Goal: Task Accomplishment & Management: Use online tool/utility

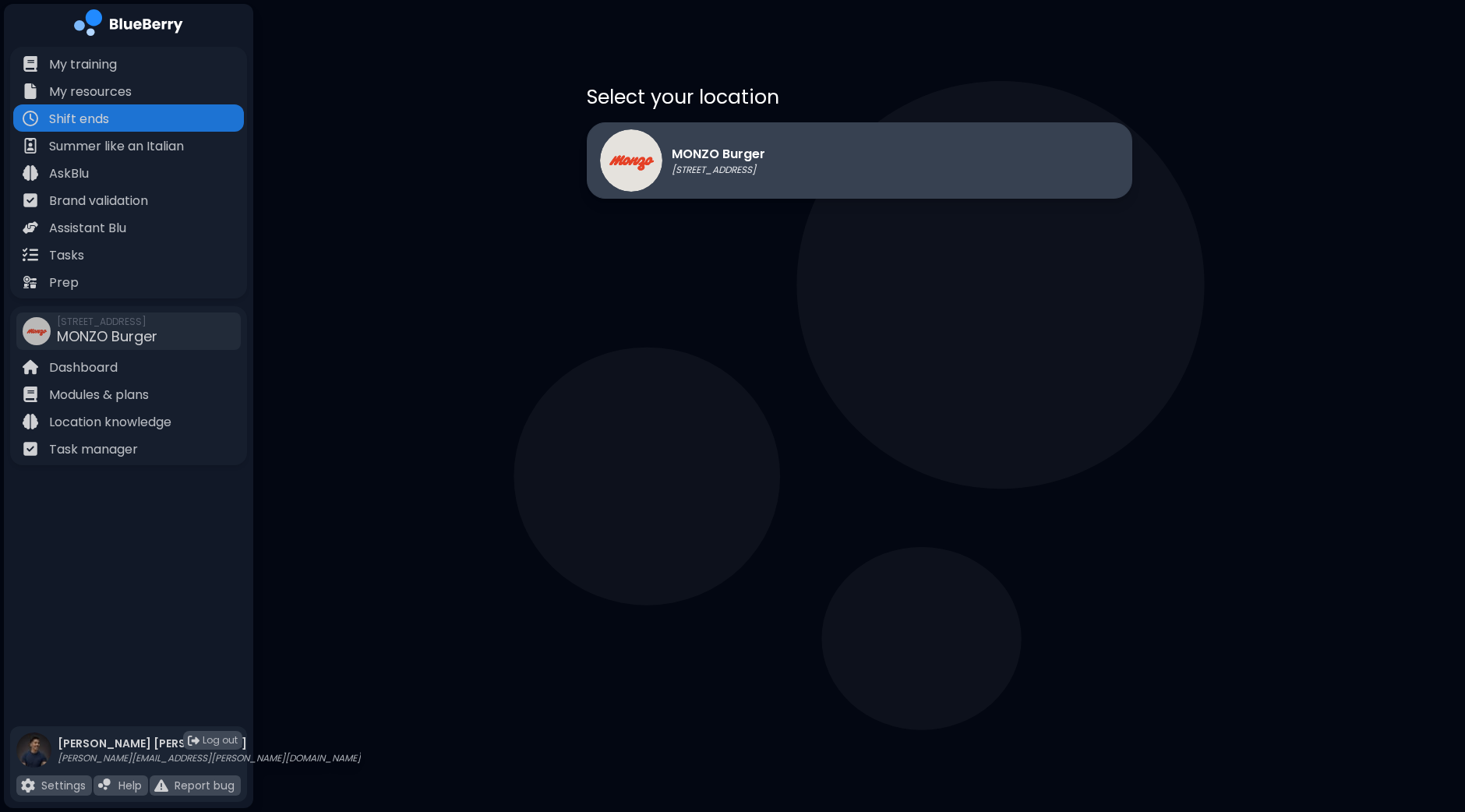
click at [765, 172] on p "[STREET_ADDRESS]" at bounding box center [719, 170] width 94 height 13
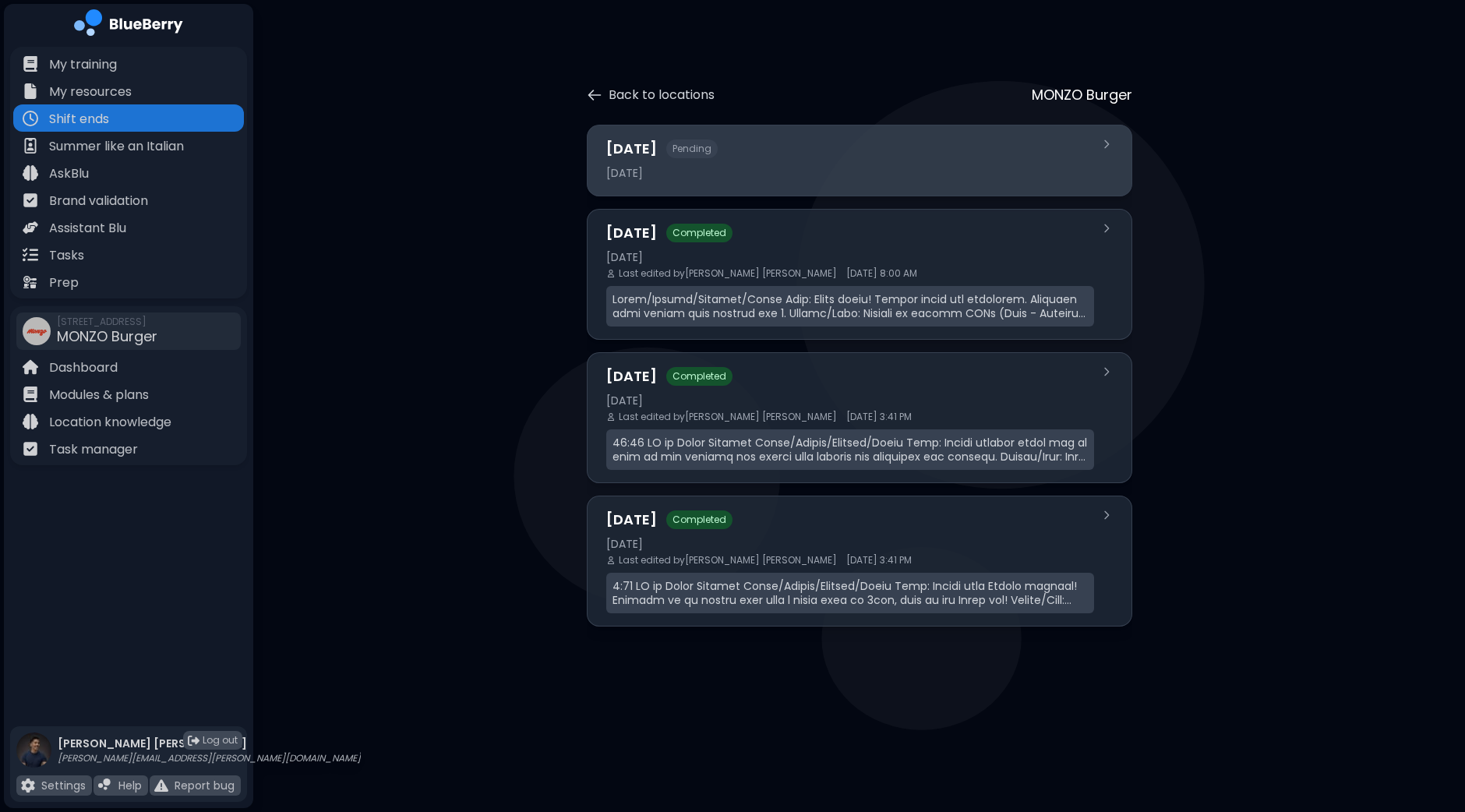
click at [794, 170] on div "[DATE]" at bounding box center [850, 172] width 488 height 14
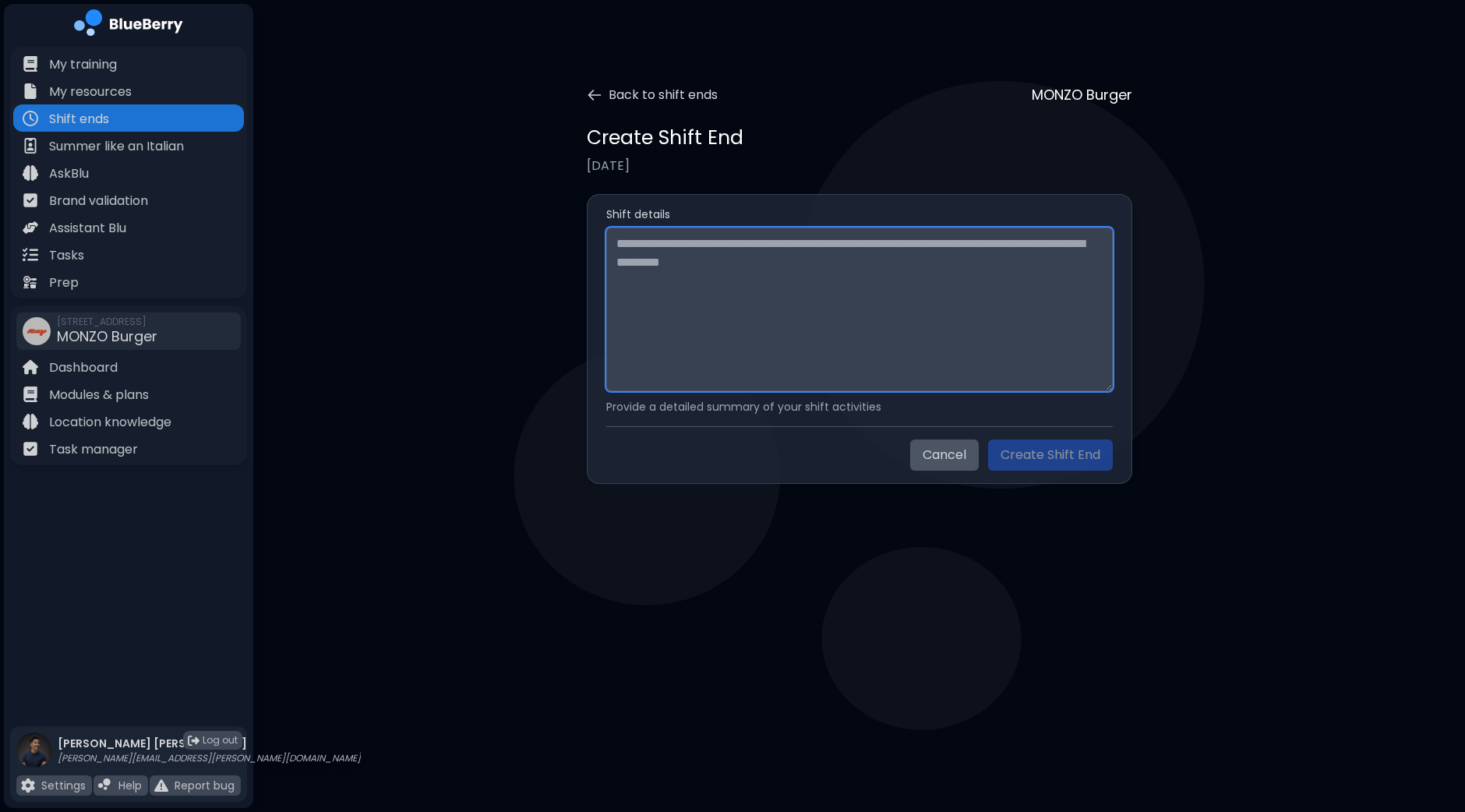
click at [743, 277] on textarea at bounding box center [859, 310] width 506 height 164
paste textarea "**********"
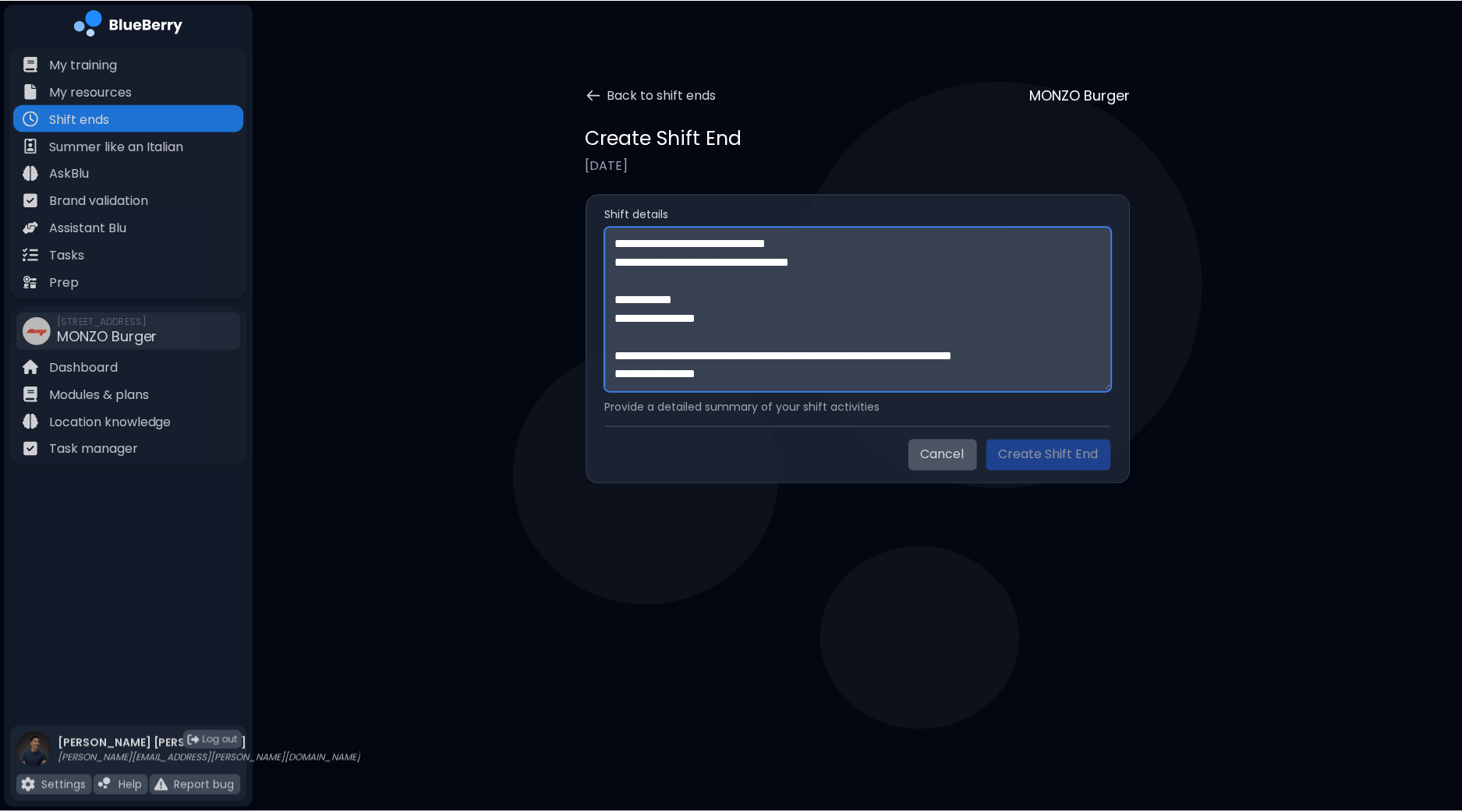
scroll to position [403, 0]
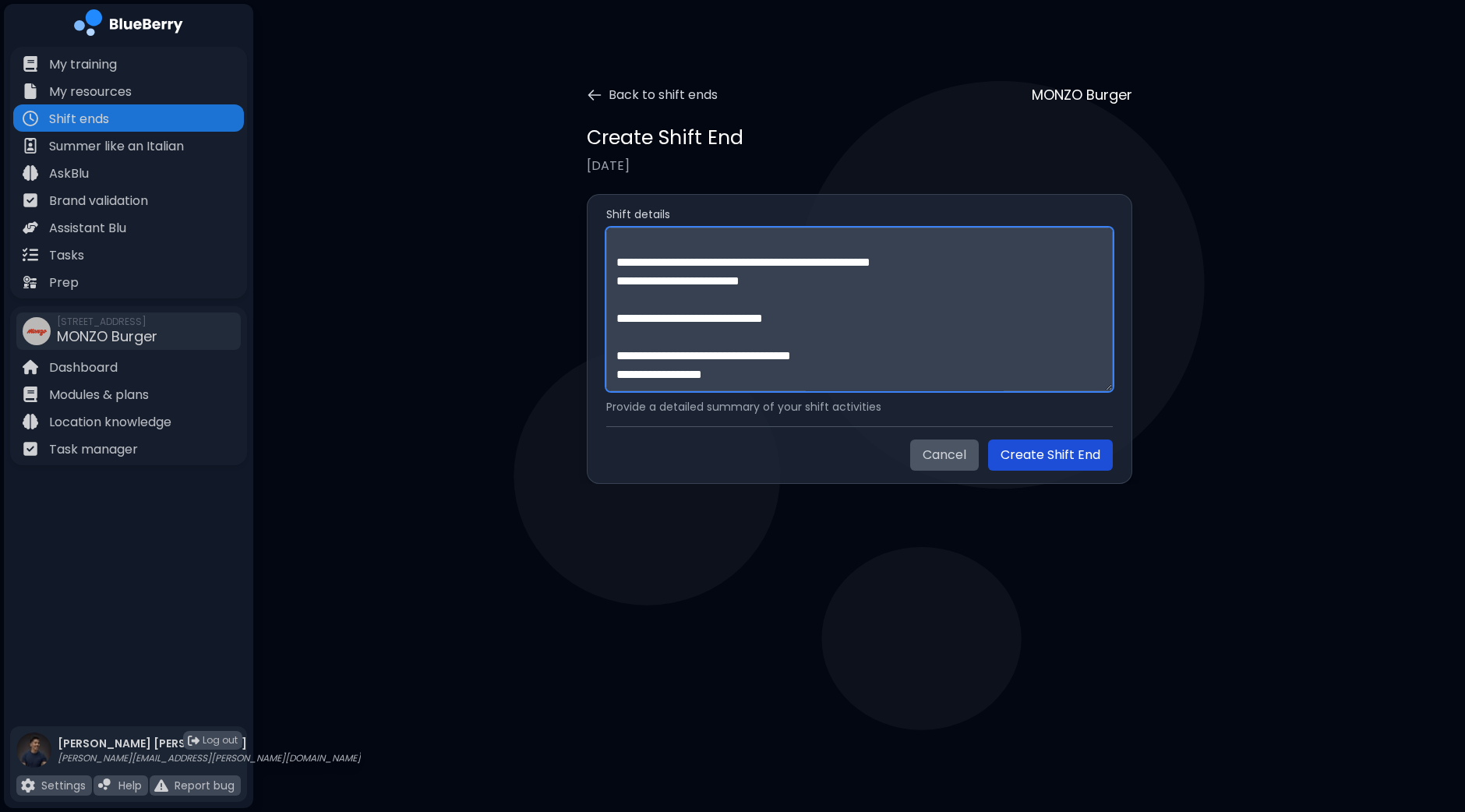
type textarea "**********"
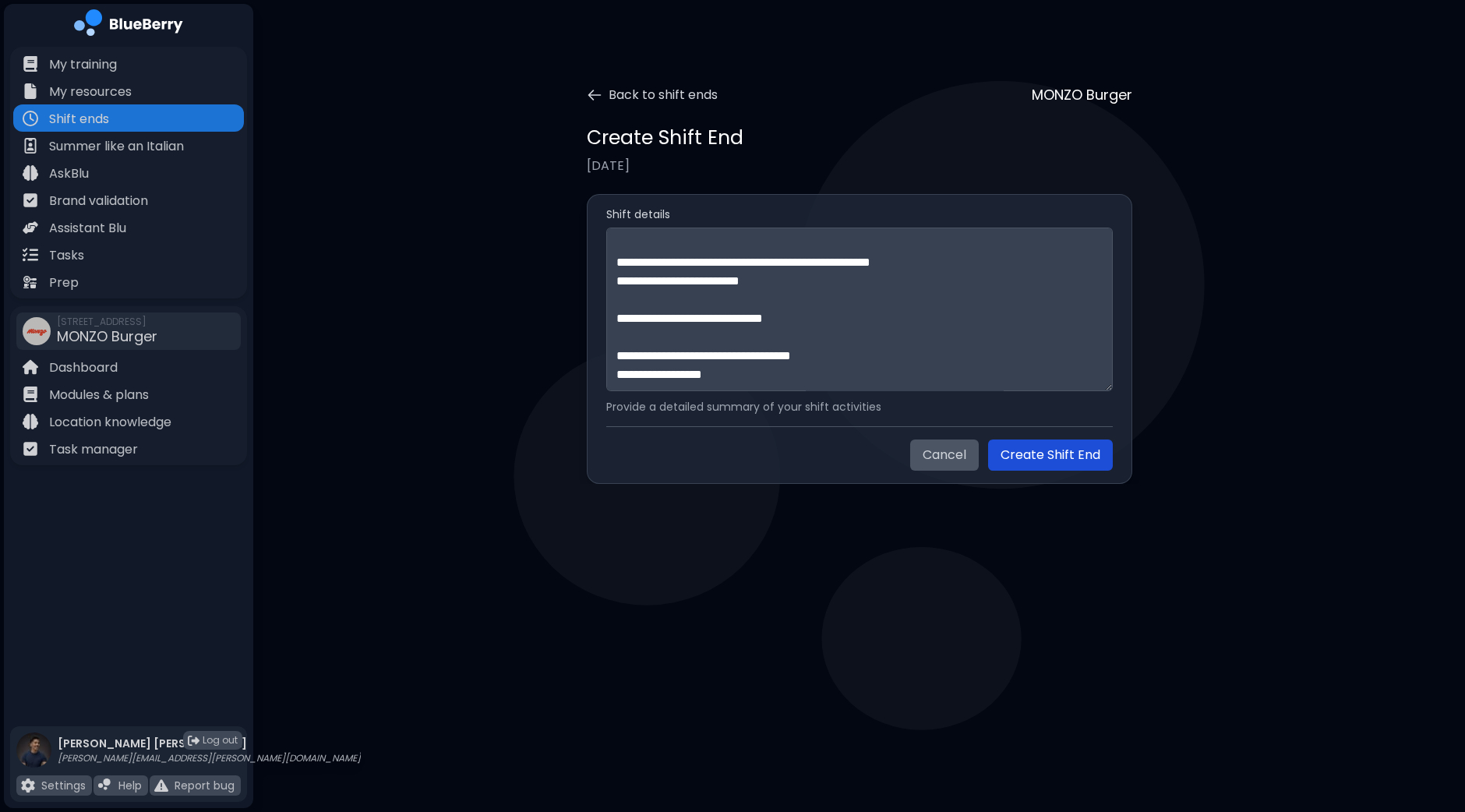
click at [1046, 453] on button "Create Shift End" at bounding box center [1051, 455] width 125 height 31
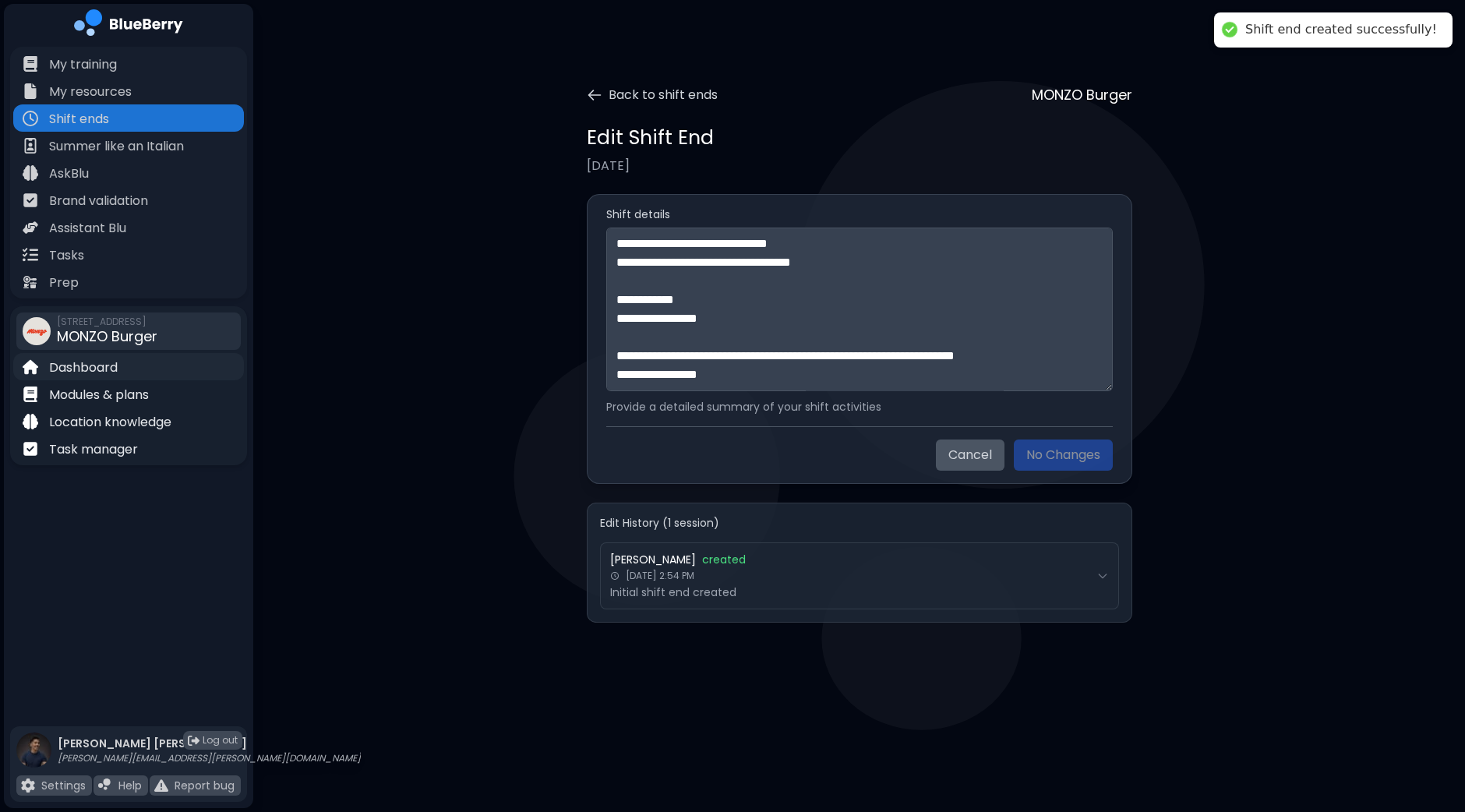
click at [146, 370] on div "Dashboard" at bounding box center [129, 367] width 231 height 28
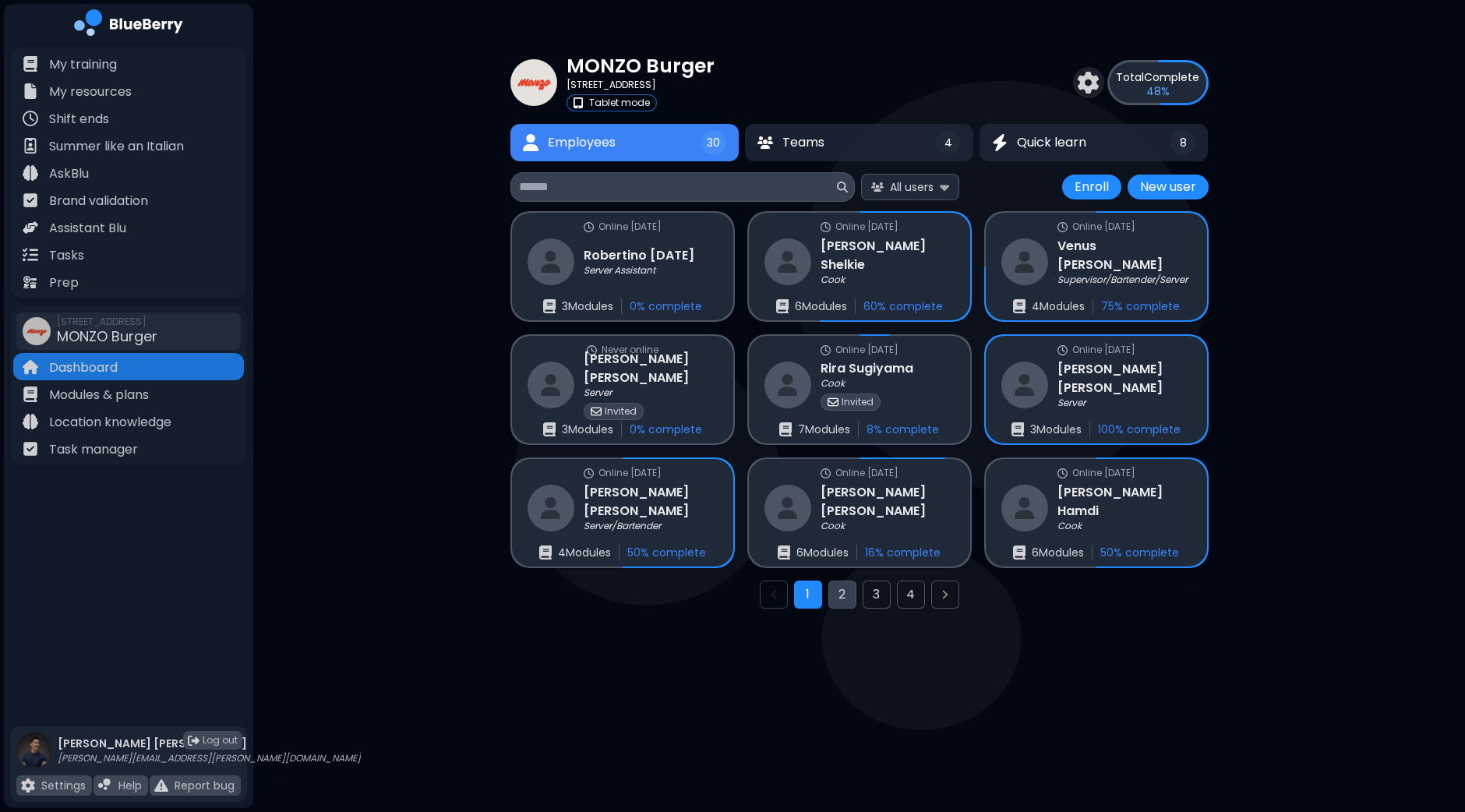
click at [853, 598] on button "2" at bounding box center [843, 595] width 28 height 28
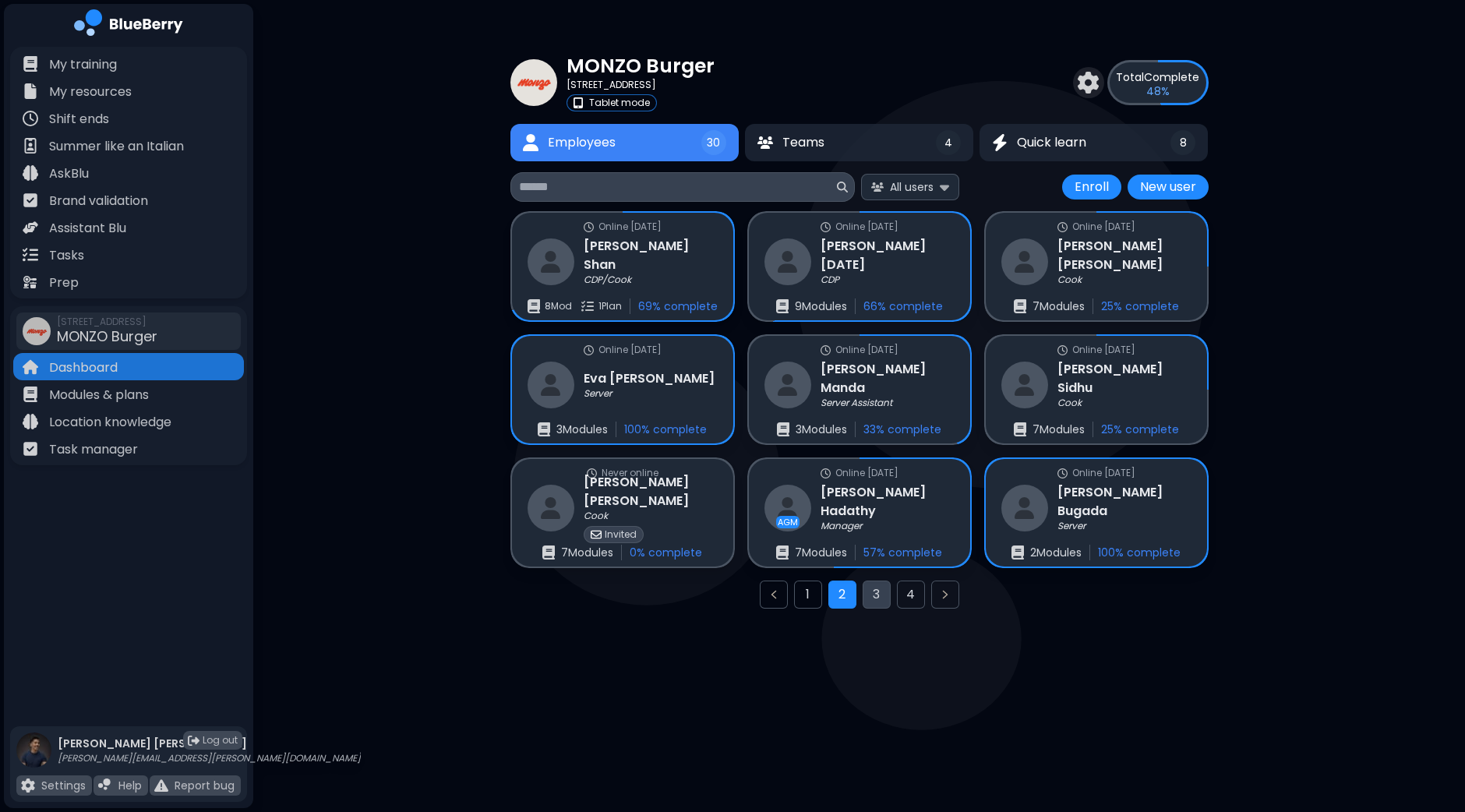
click at [876, 597] on button "3" at bounding box center [877, 595] width 28 height 28
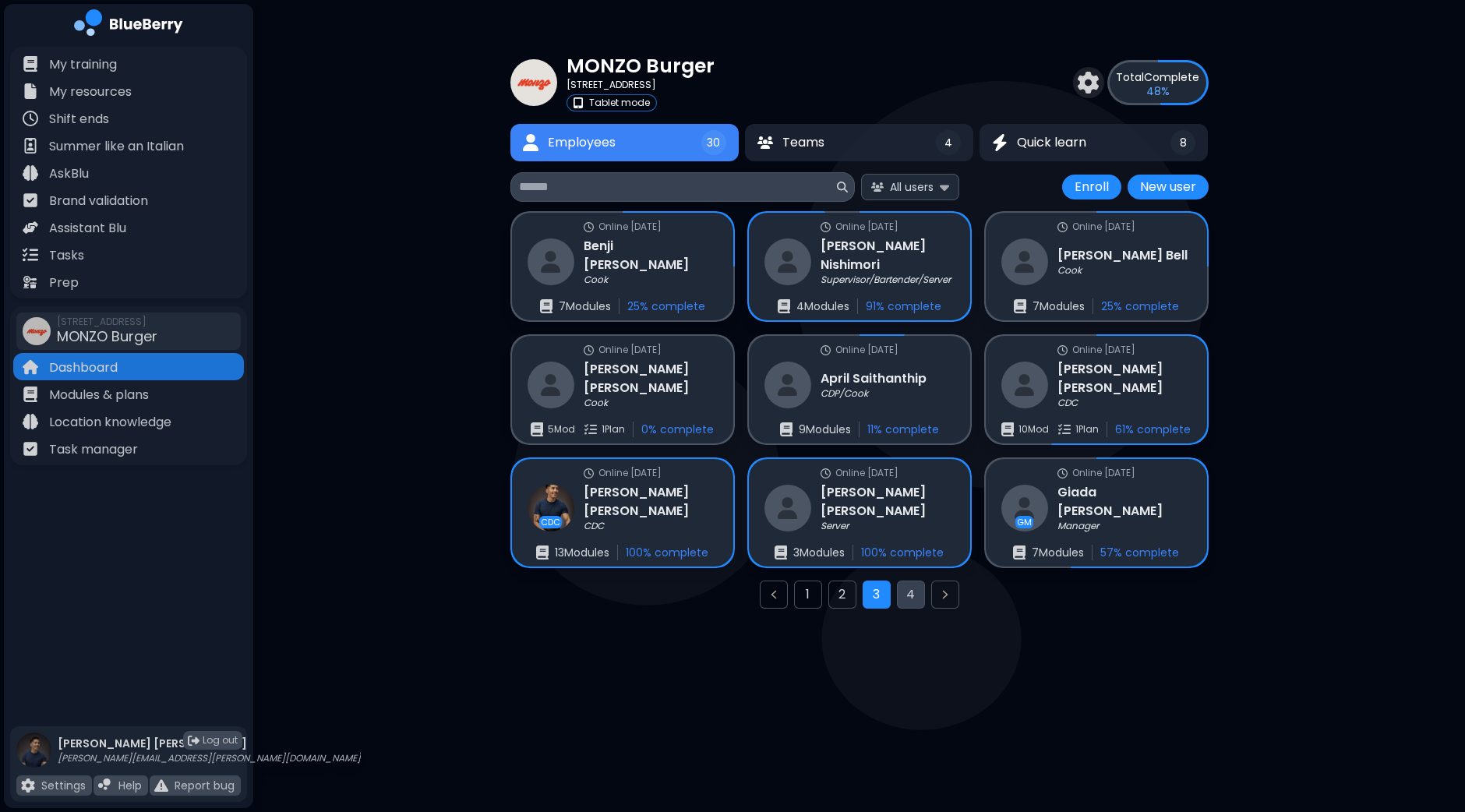
click at [906, 594] on button "4" at bounding box center [912, 595] width 28 height 28
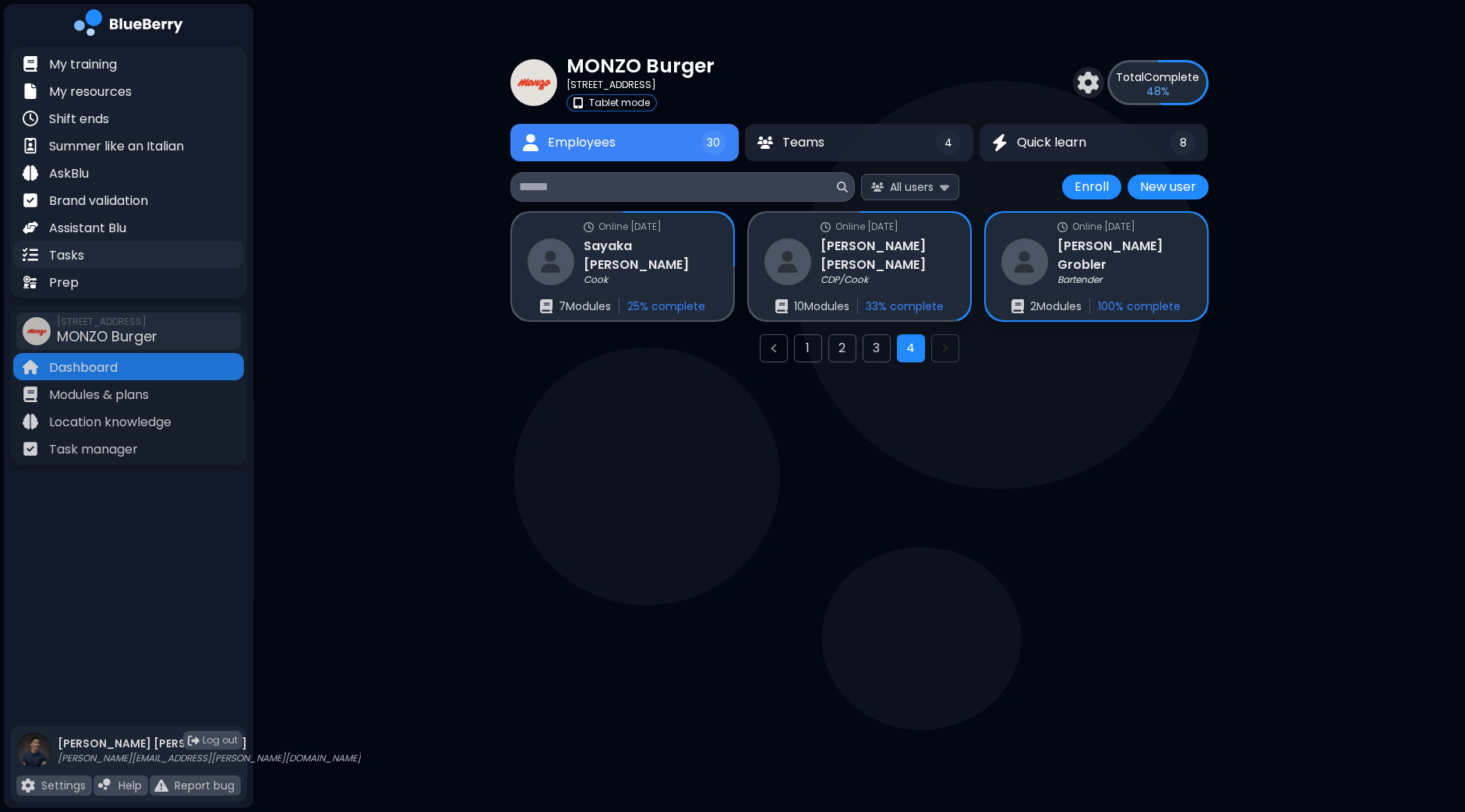
click at [129, 255] on div "Tasks" at bounding box center [129, 254] width 231 height 28
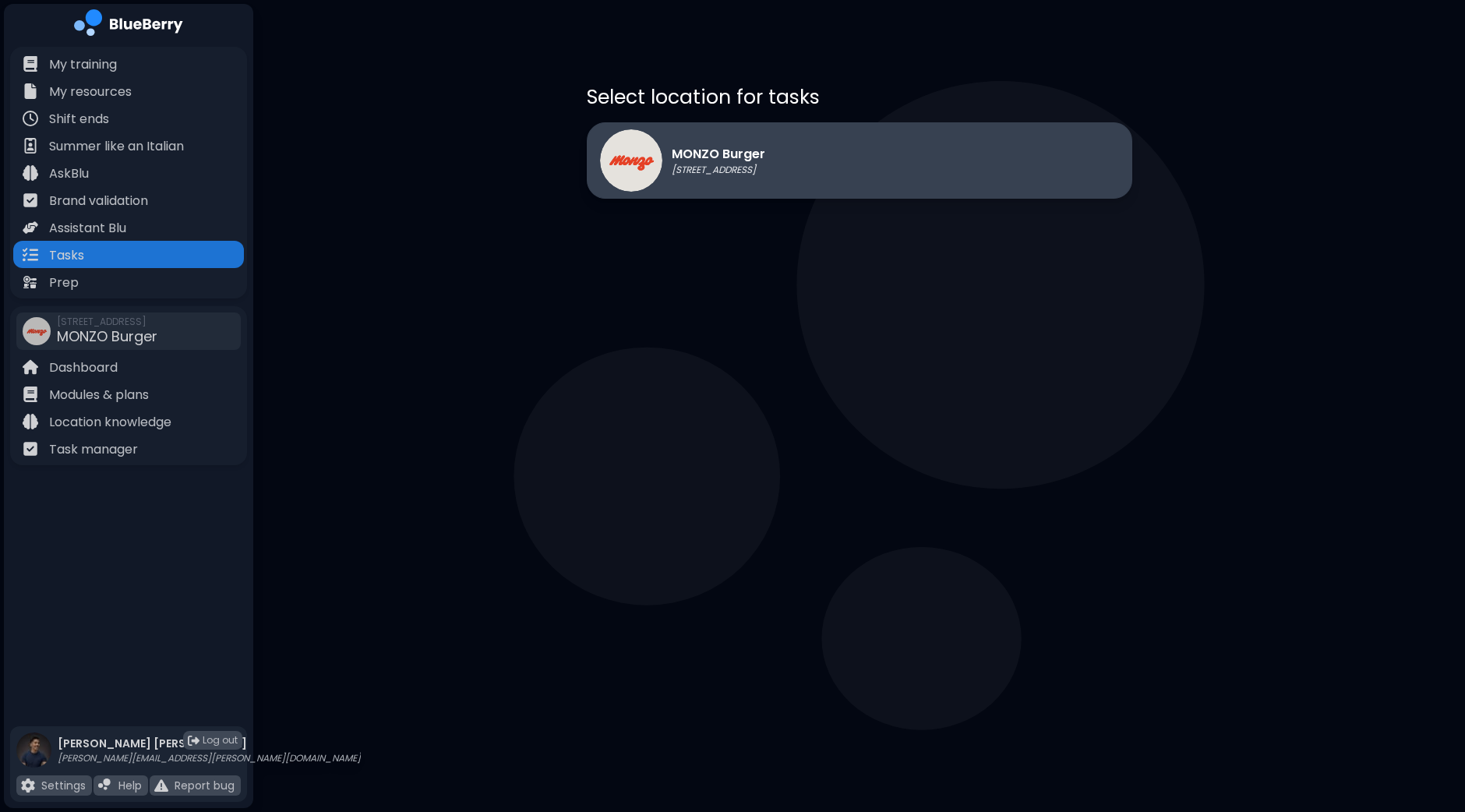
click at [944, 177] on div "MONZO Burger [STREET_ADDRESS]" at bounding box center [860, 160] width 546 height 76
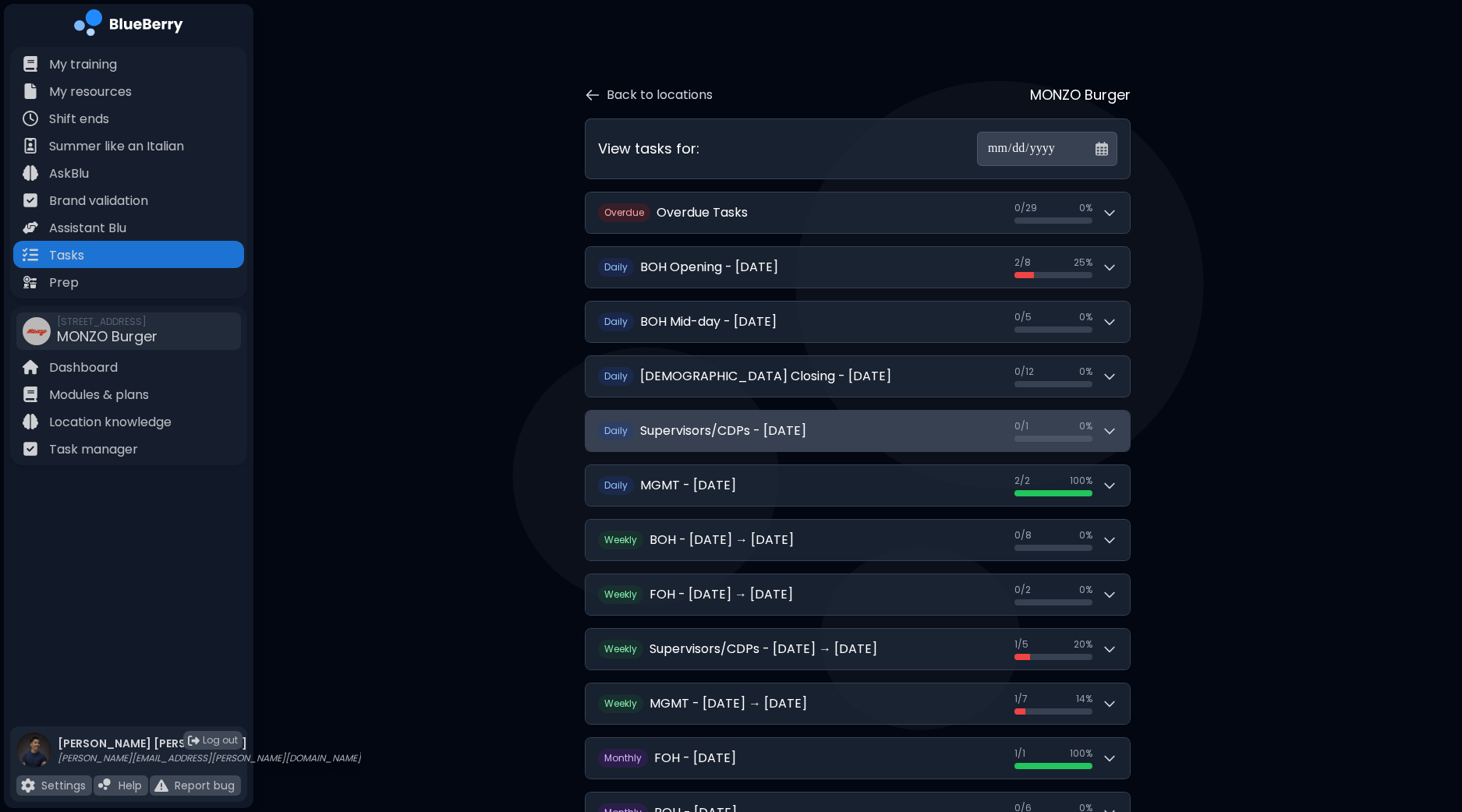
click at [1111, 429] on icon at bounding box center [1109, 431] width 16 height 16
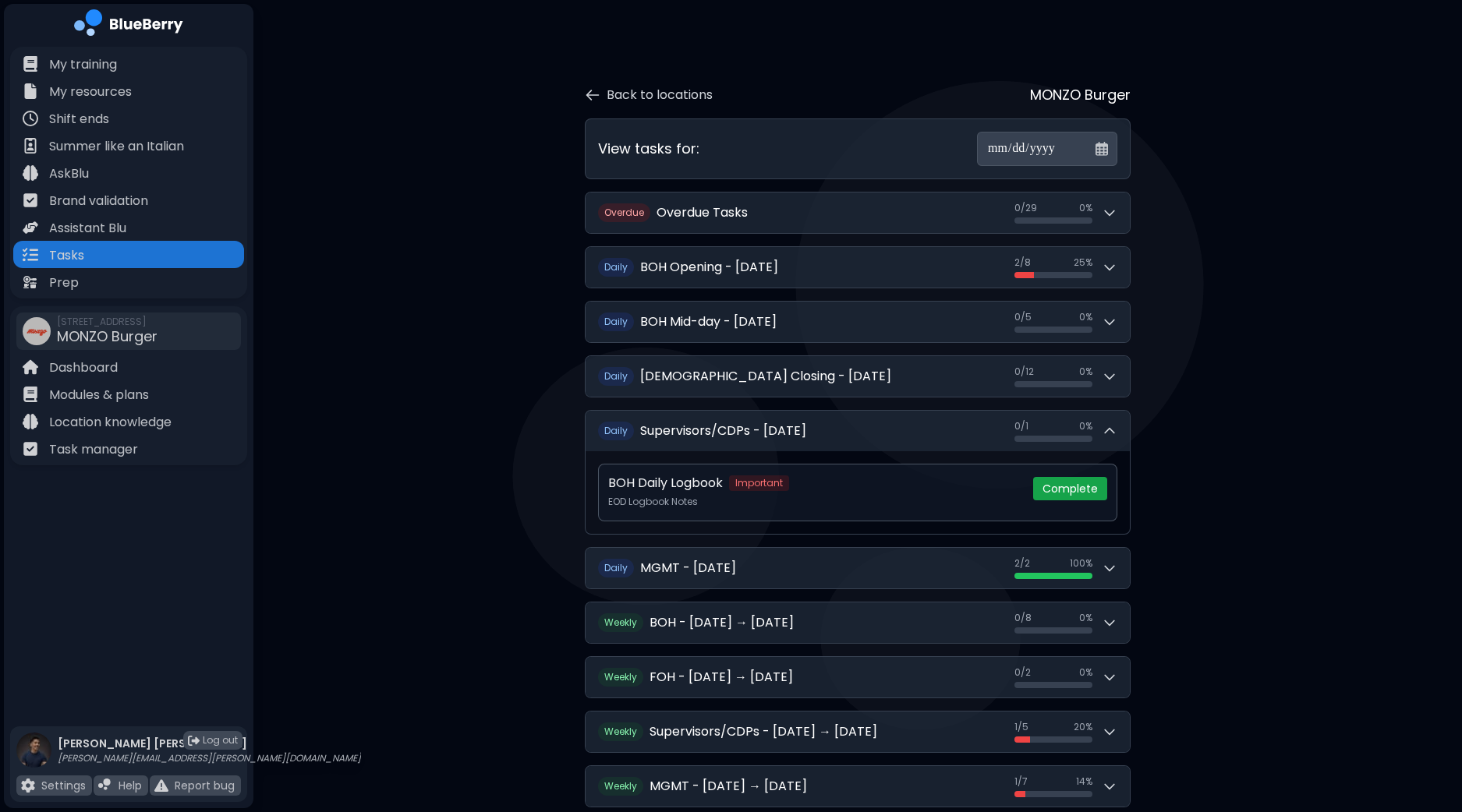
click at [1089, 486] on button "Complete" at bounding box center [1070, 489] width 74 height 23
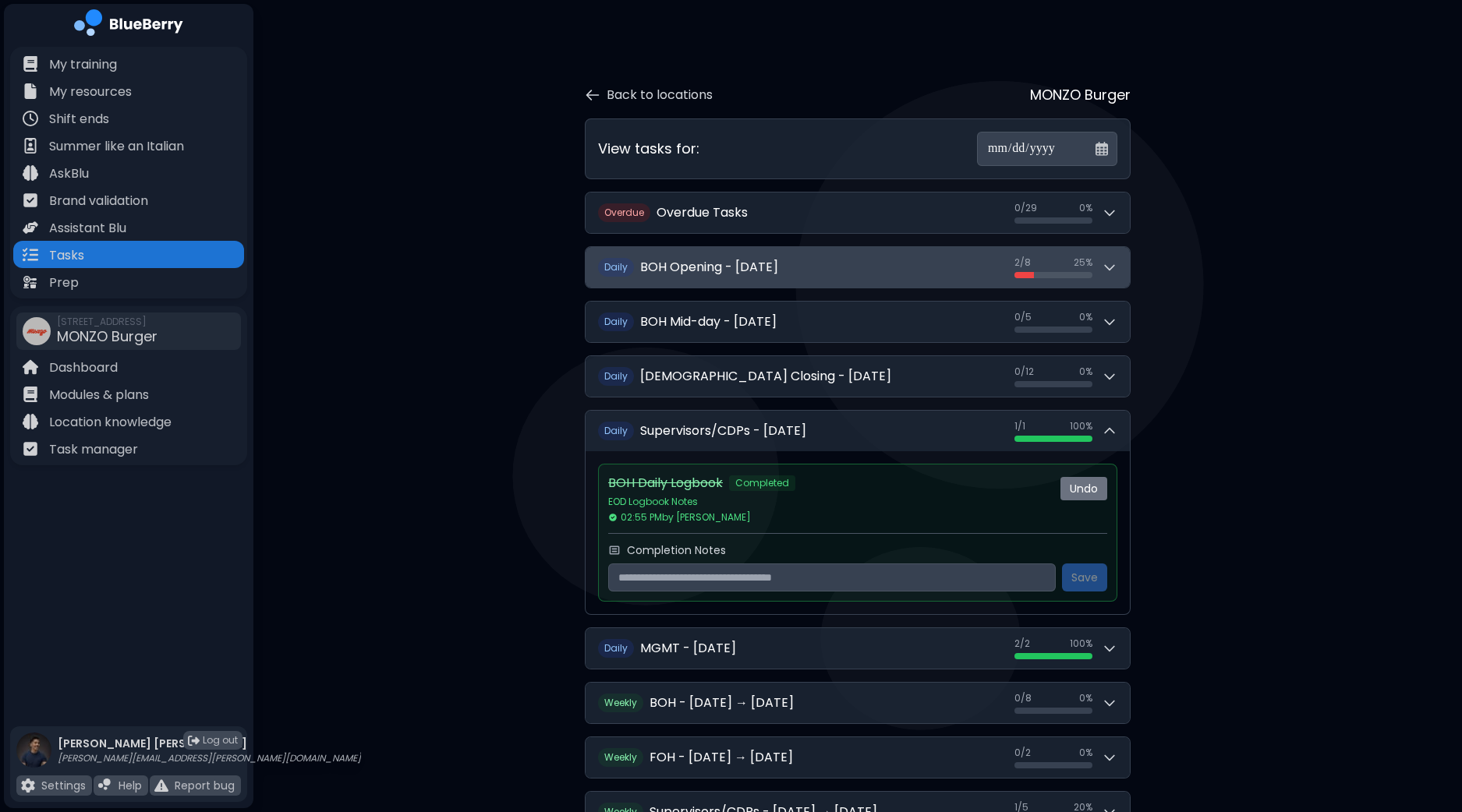
click at [1125, 270] on button "D aily BOH Opening - [DATE] 2 / 8 2 / 8 25 %" at bounding box center [857, 267] width 544 height 40
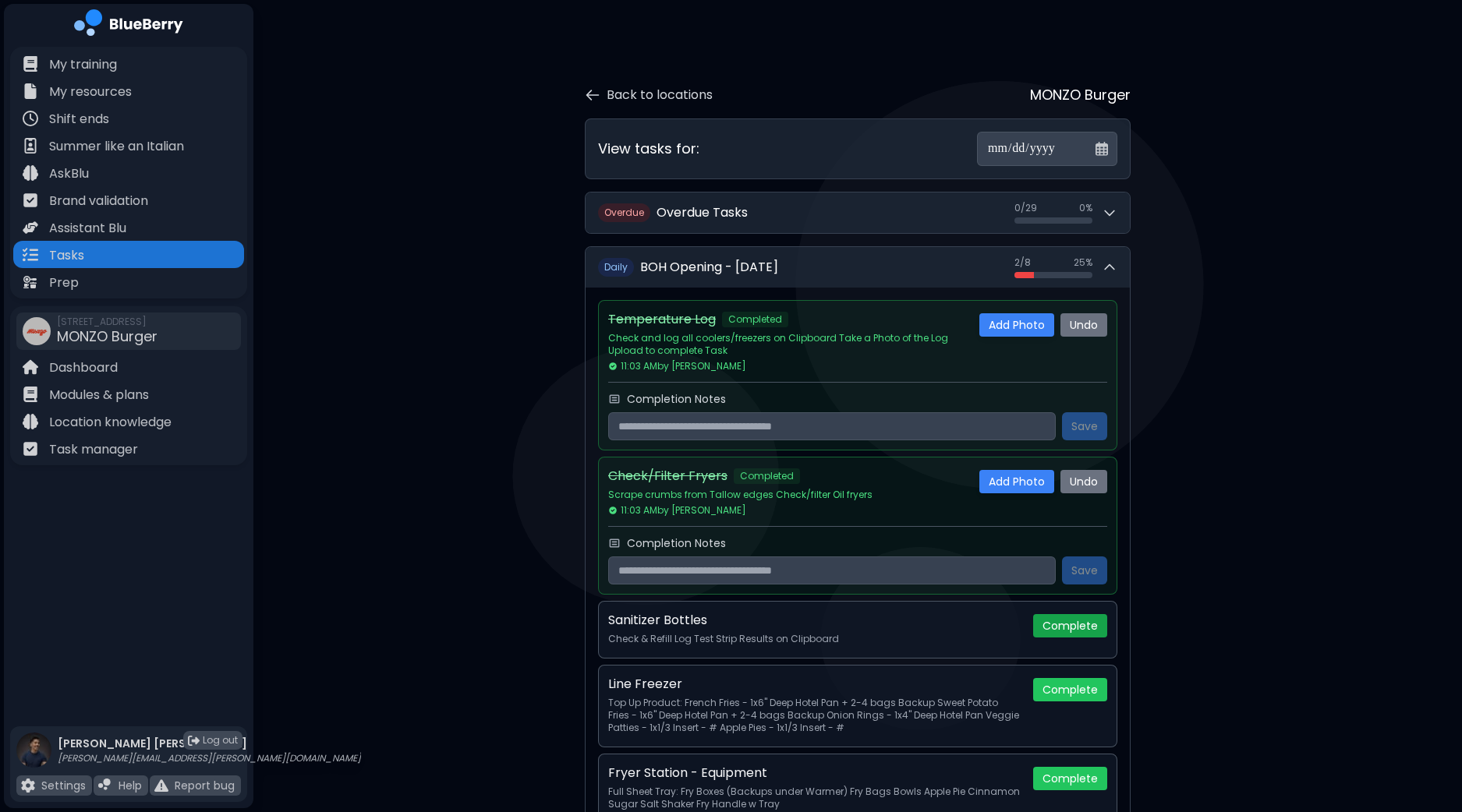
click at [1090, 620] on button "Complete" at bounding box center [1070, 626] width 74 height 23
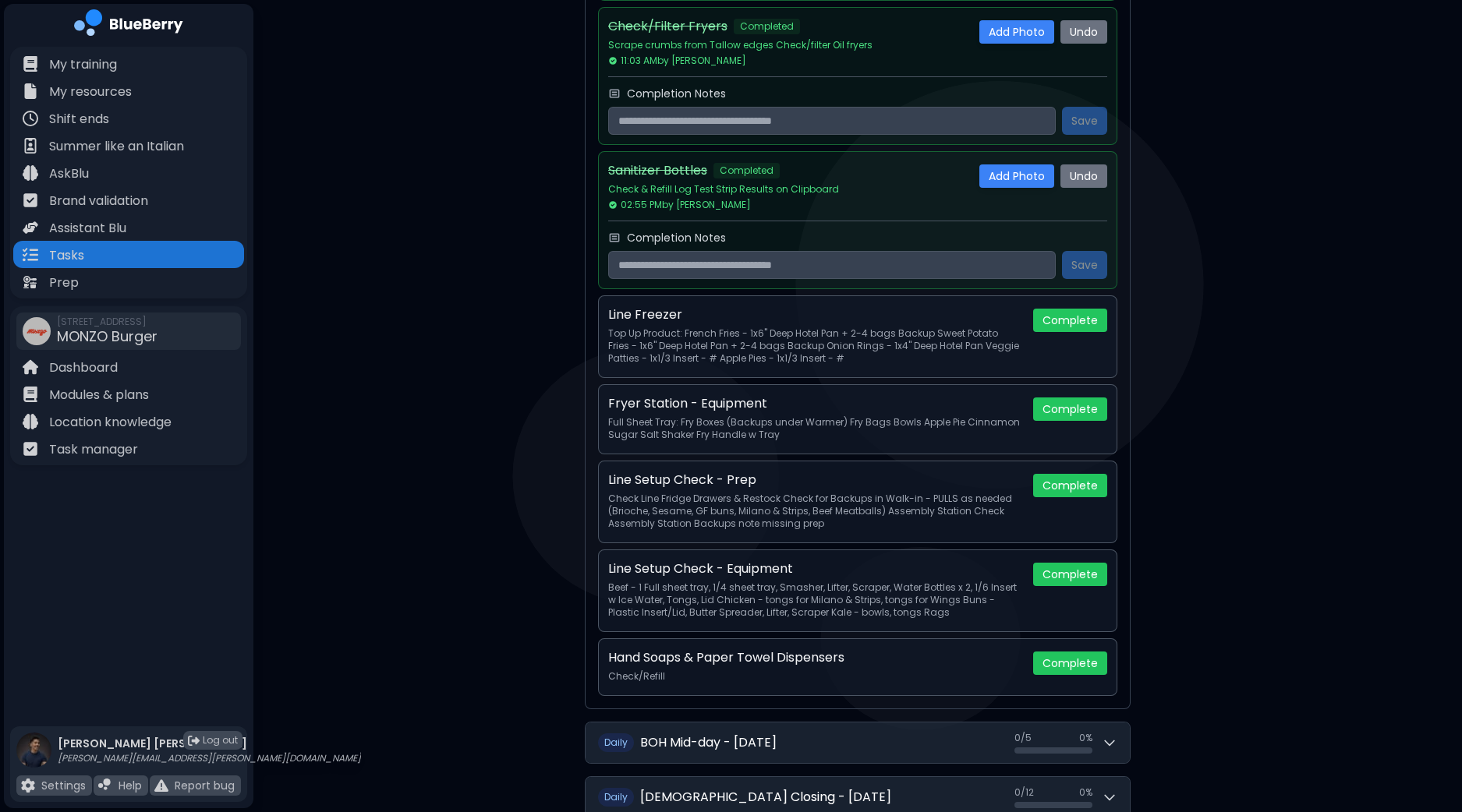
scroll to position [469, 0]
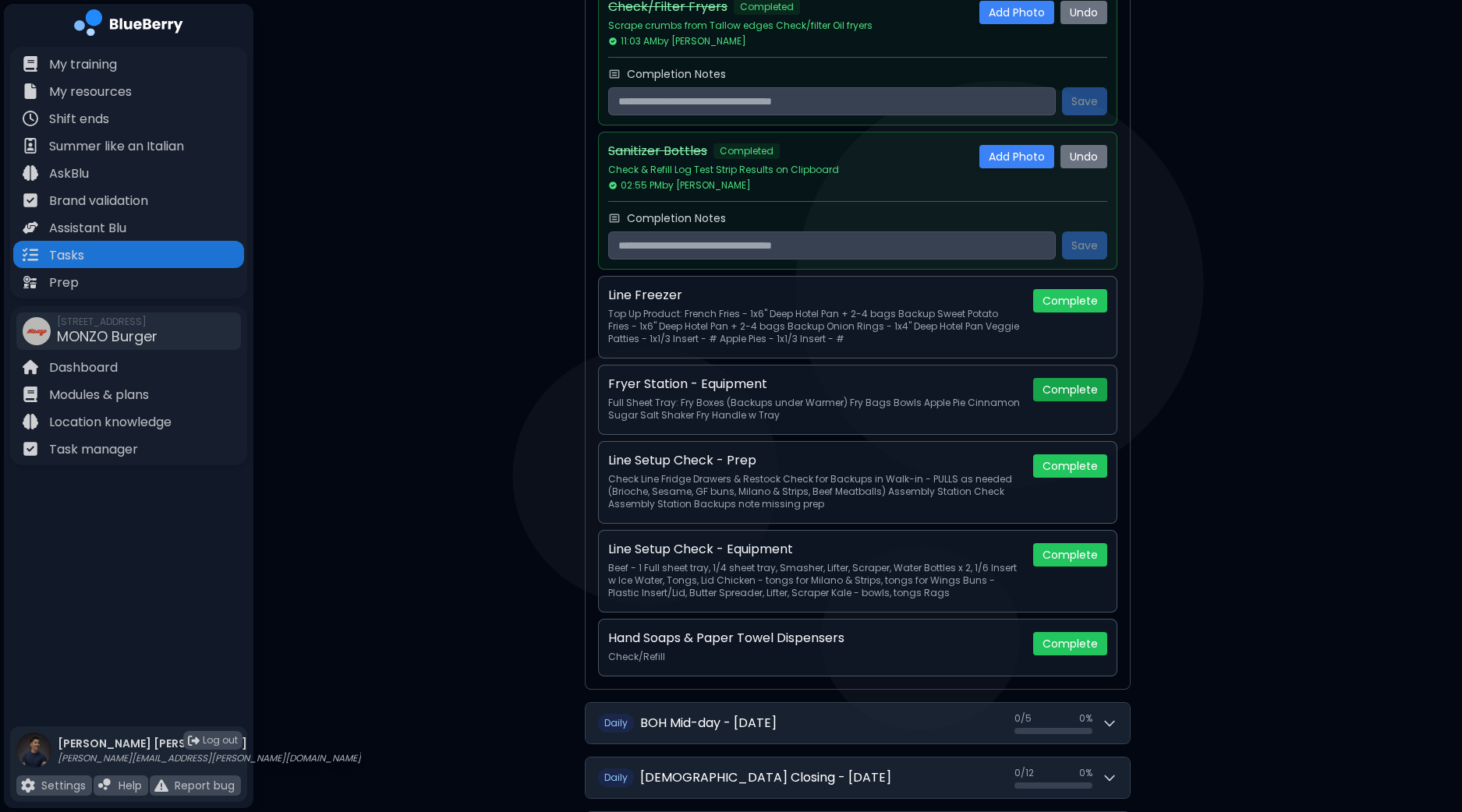
click at [1075, 385] on button "Complete" at bounding box center [1070, 390] width 74 height 23
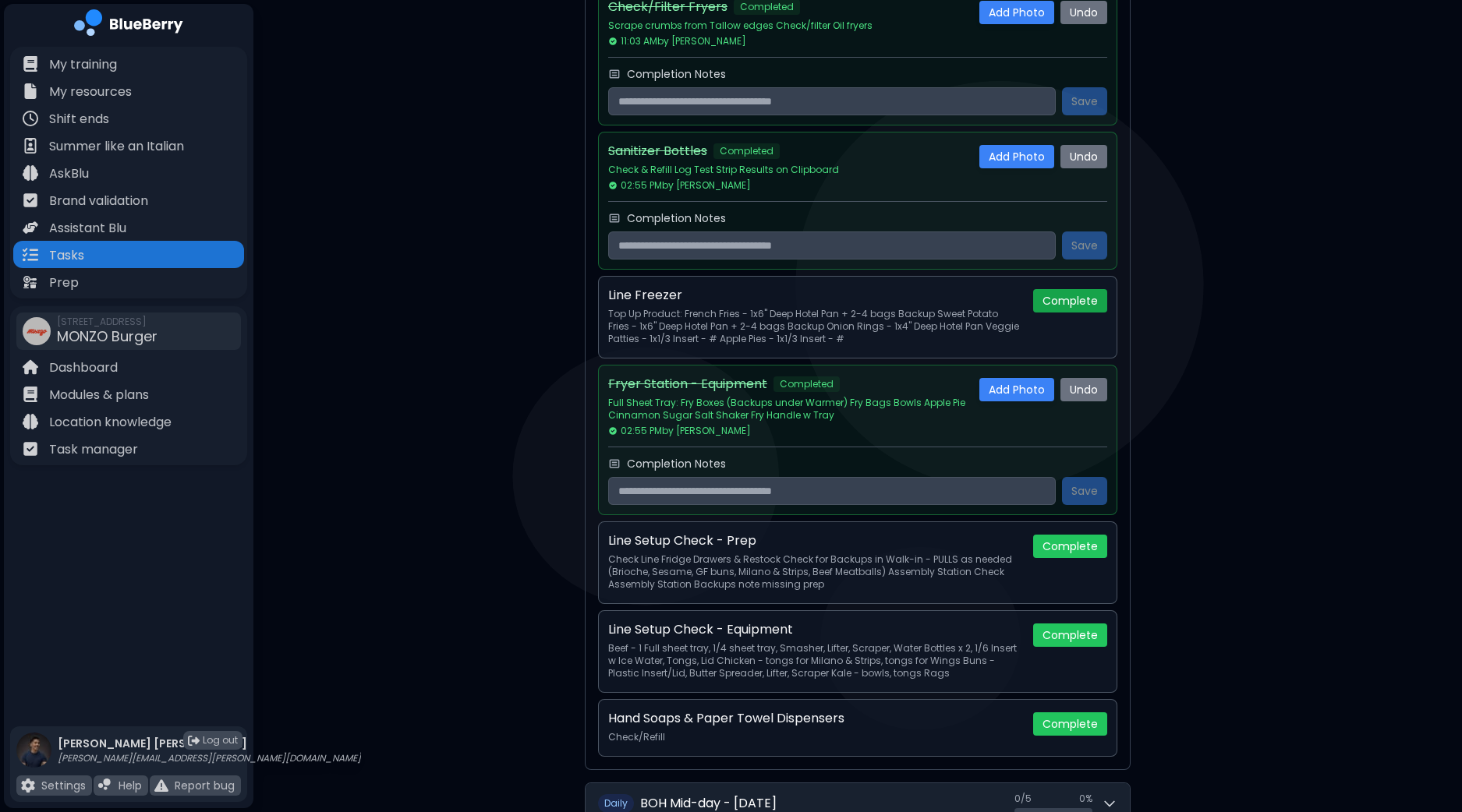
click at [1072, 297] on button "Complete" at bounding box center [1070, 301] width 74 height 23
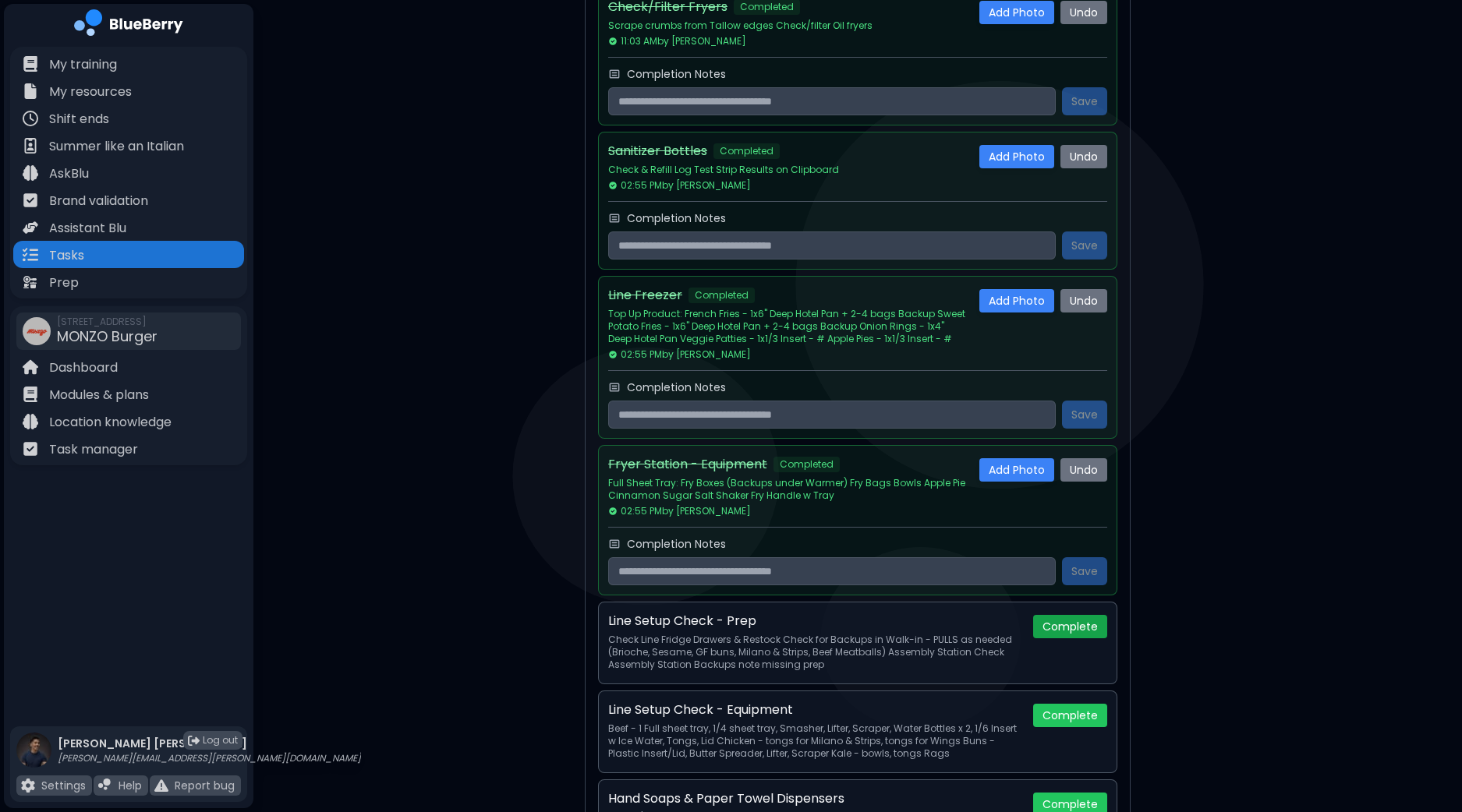
click at [1080, 626] on button "Complete" at bounding box center [1070, 627] width 74 height 23
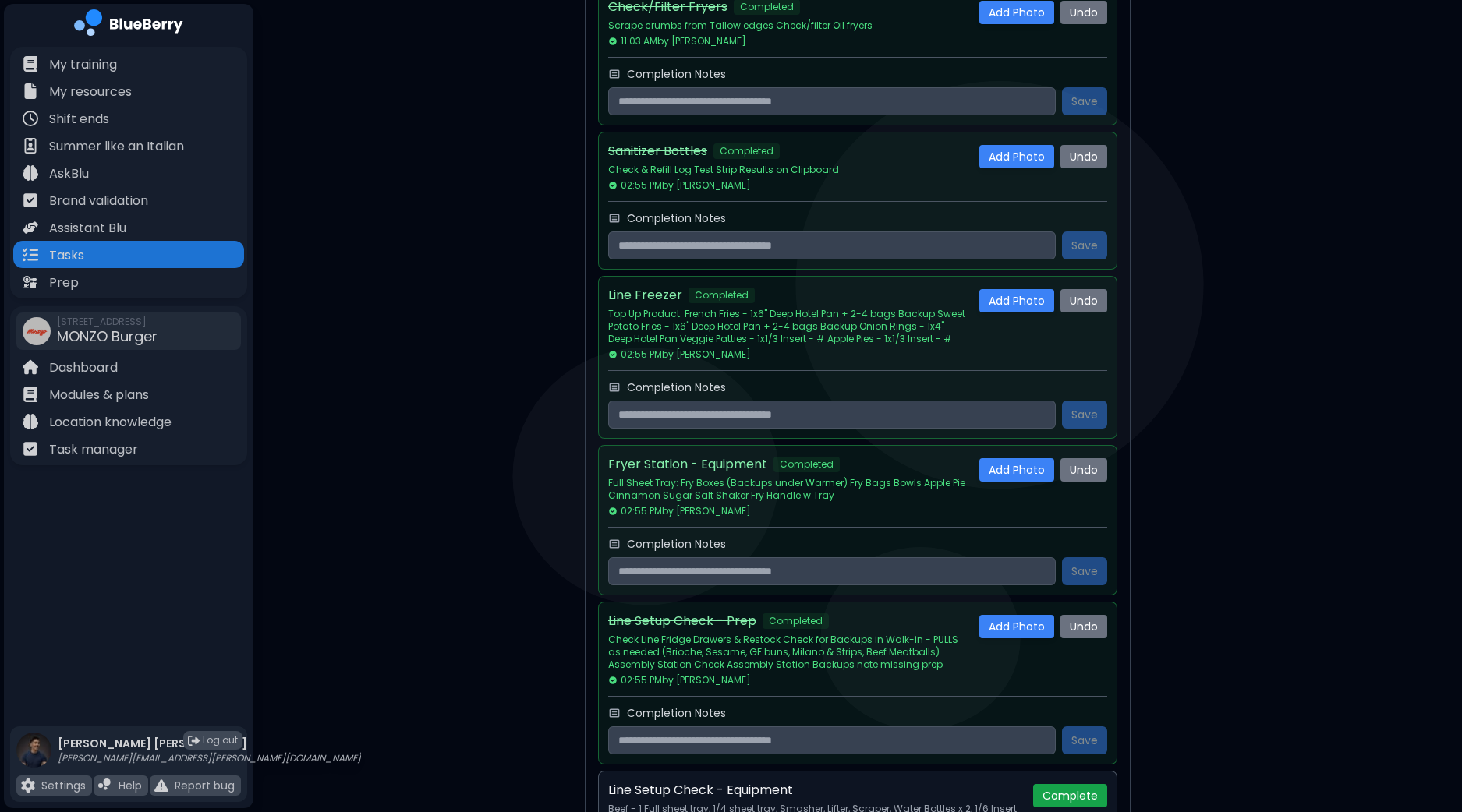
click at [1084, 792] on button "Complete" at bounding box center [1070, 796] width 74 height 23
drag, startPoint x: 1460, startPoint y: 199, endPoint x: 1449, endPoint y: 319, distance: 120.5
click at [1446, 325] on div "**********" at bounding box center [857, 717] width 1208 height 2372
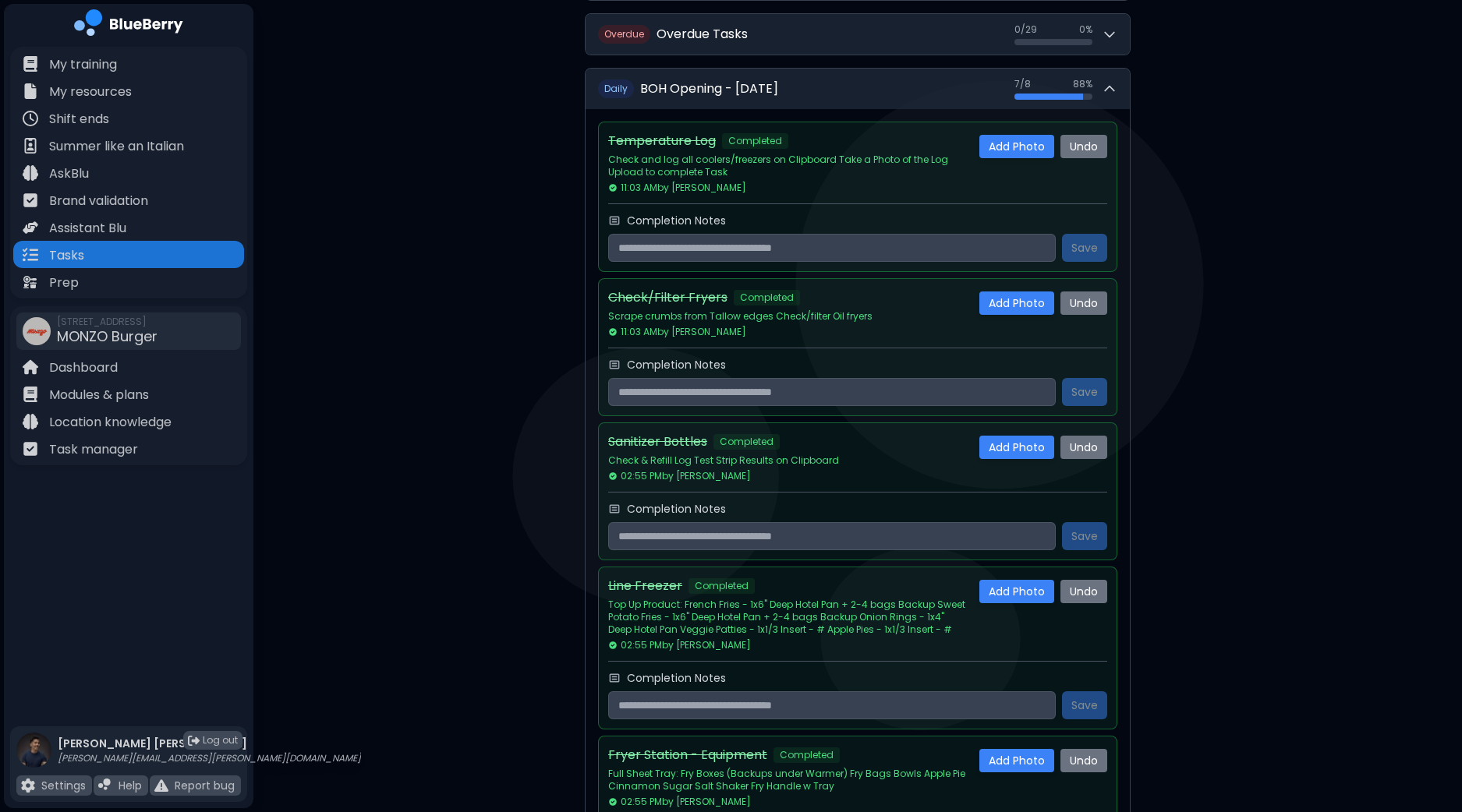
scroll to position [146, 0]
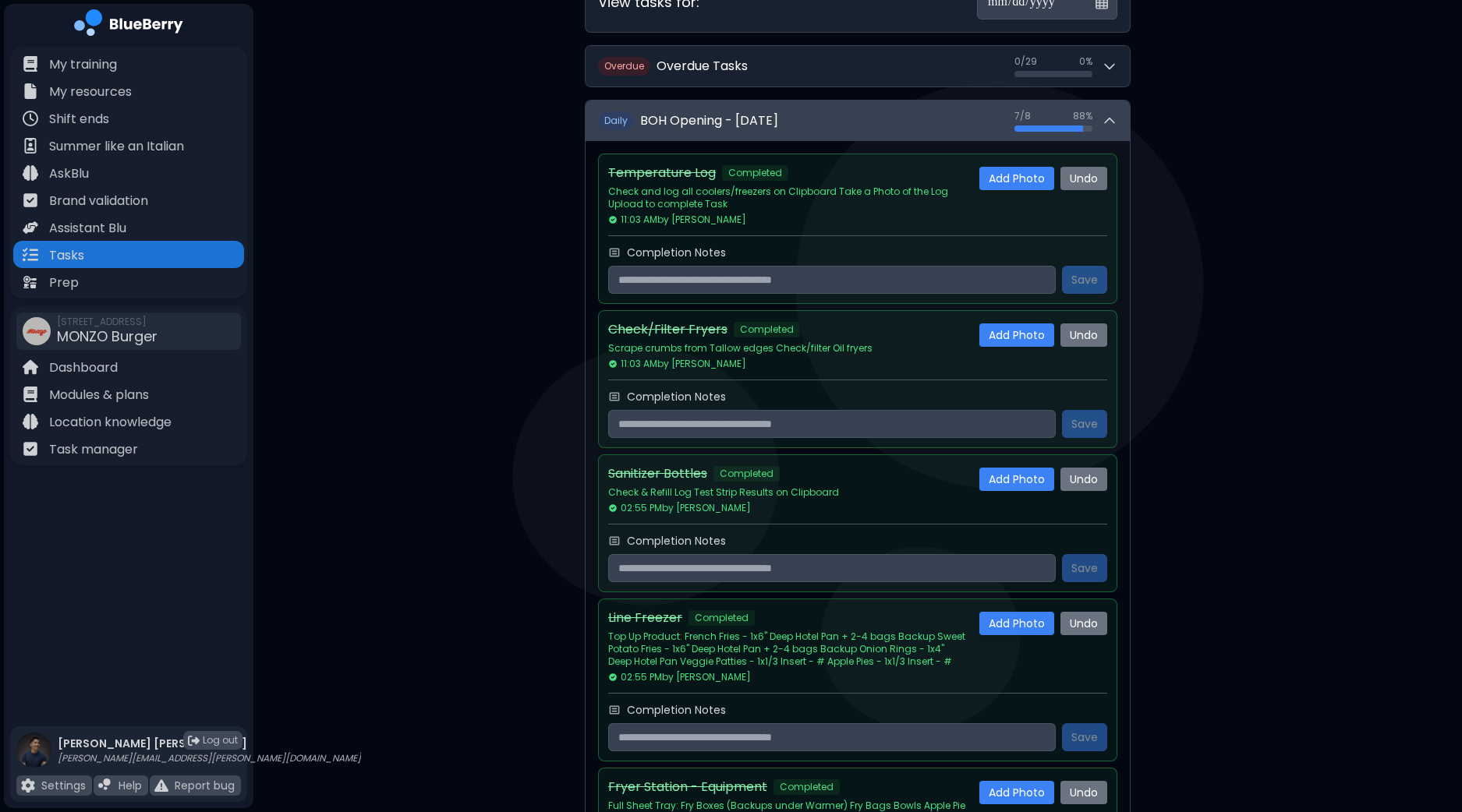
click at [1114, 122] on icon at bounding box center [1109, 121] width 16 height 16
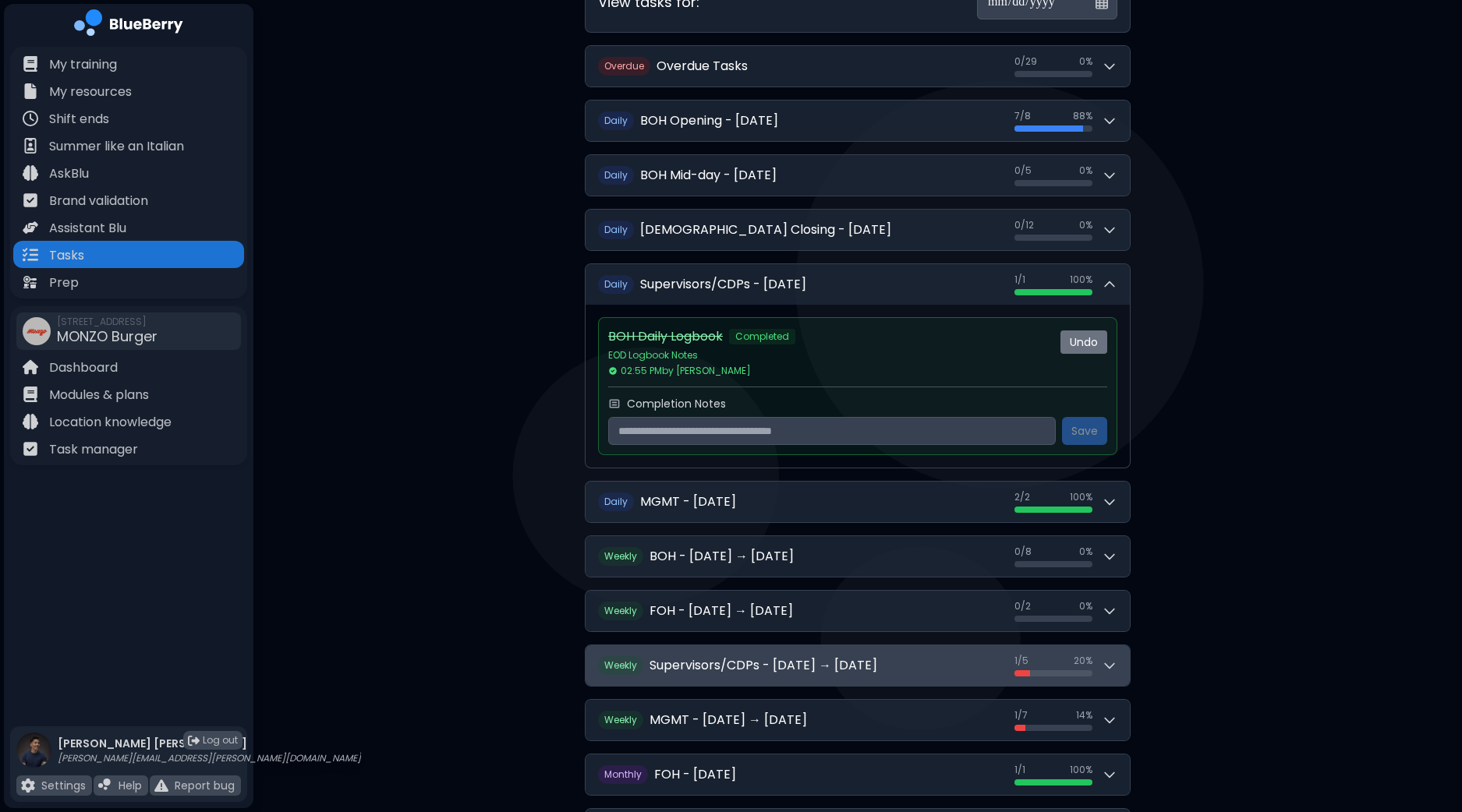
click at [1117, 670] on button "W eekly Supervisors/CDPs - [DATE] → [DATE] 1 / 5 1 / 5 20 %" at bounding box center [857, 666] width 544 height 40
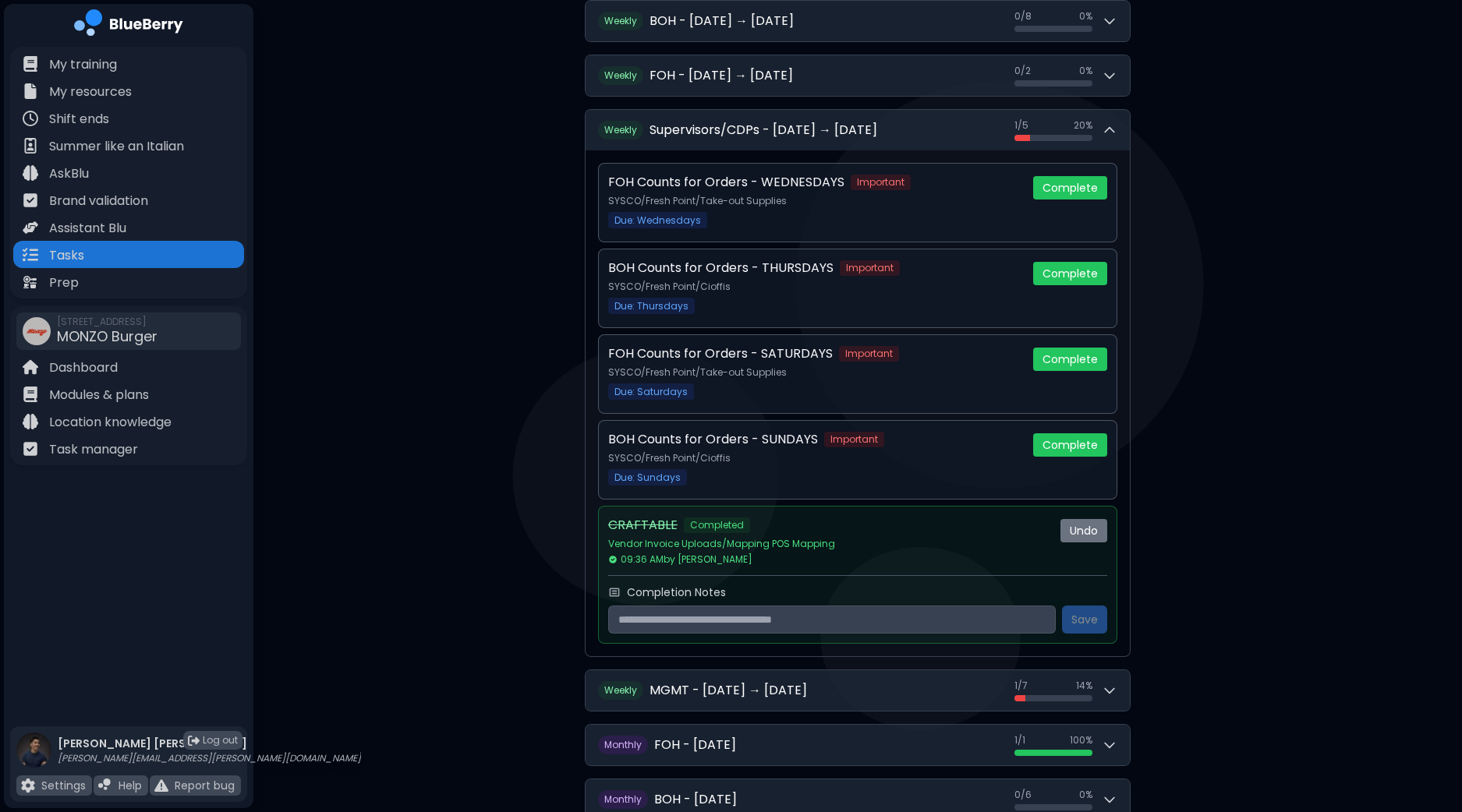
scroll to position [704, 0]
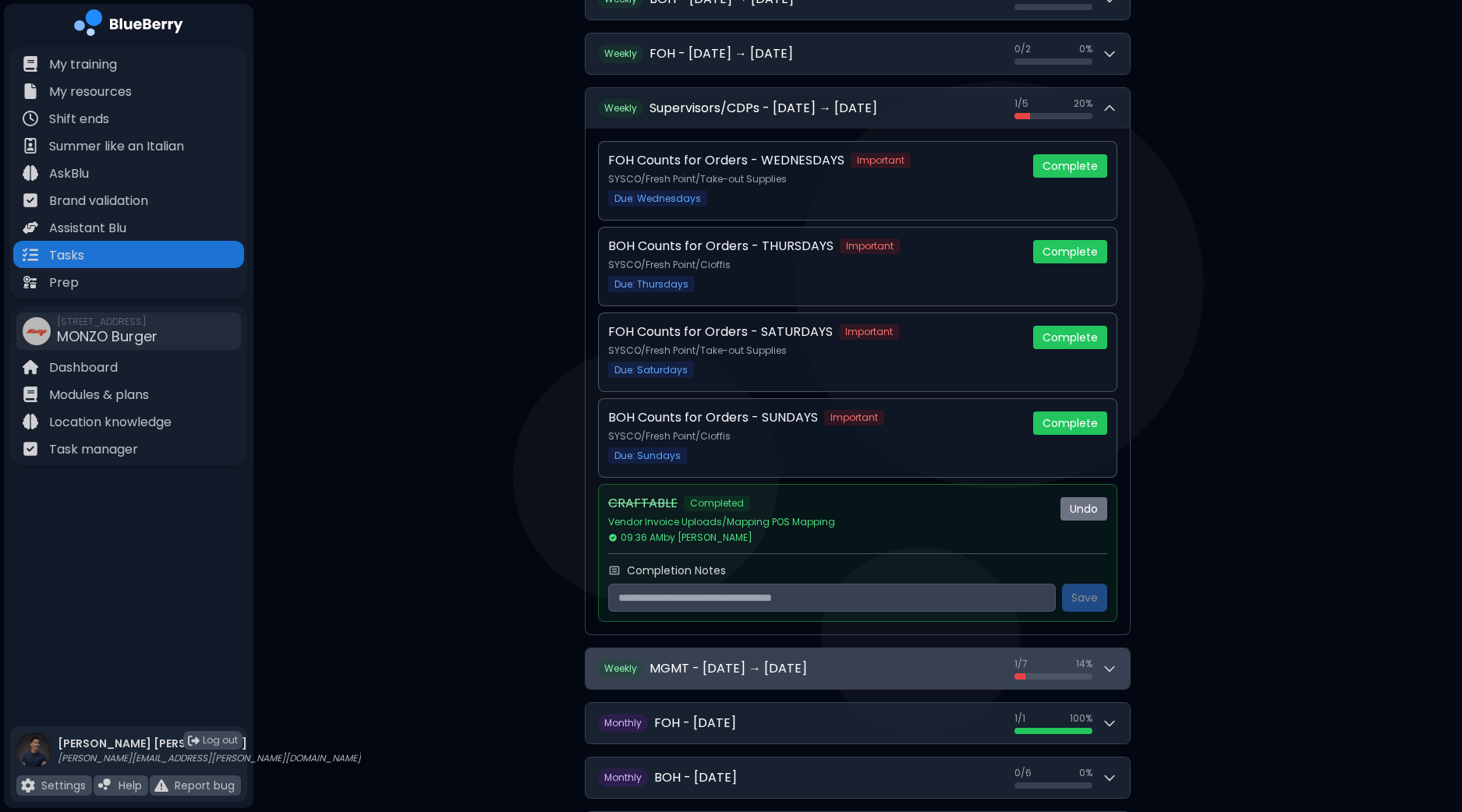
click at [1117, 661] on button "W eekly MGMT - [DATE] → [DATE] 1 / 7 1 / 7 14 %" at bounding box center [857, 669] width 544 height 40
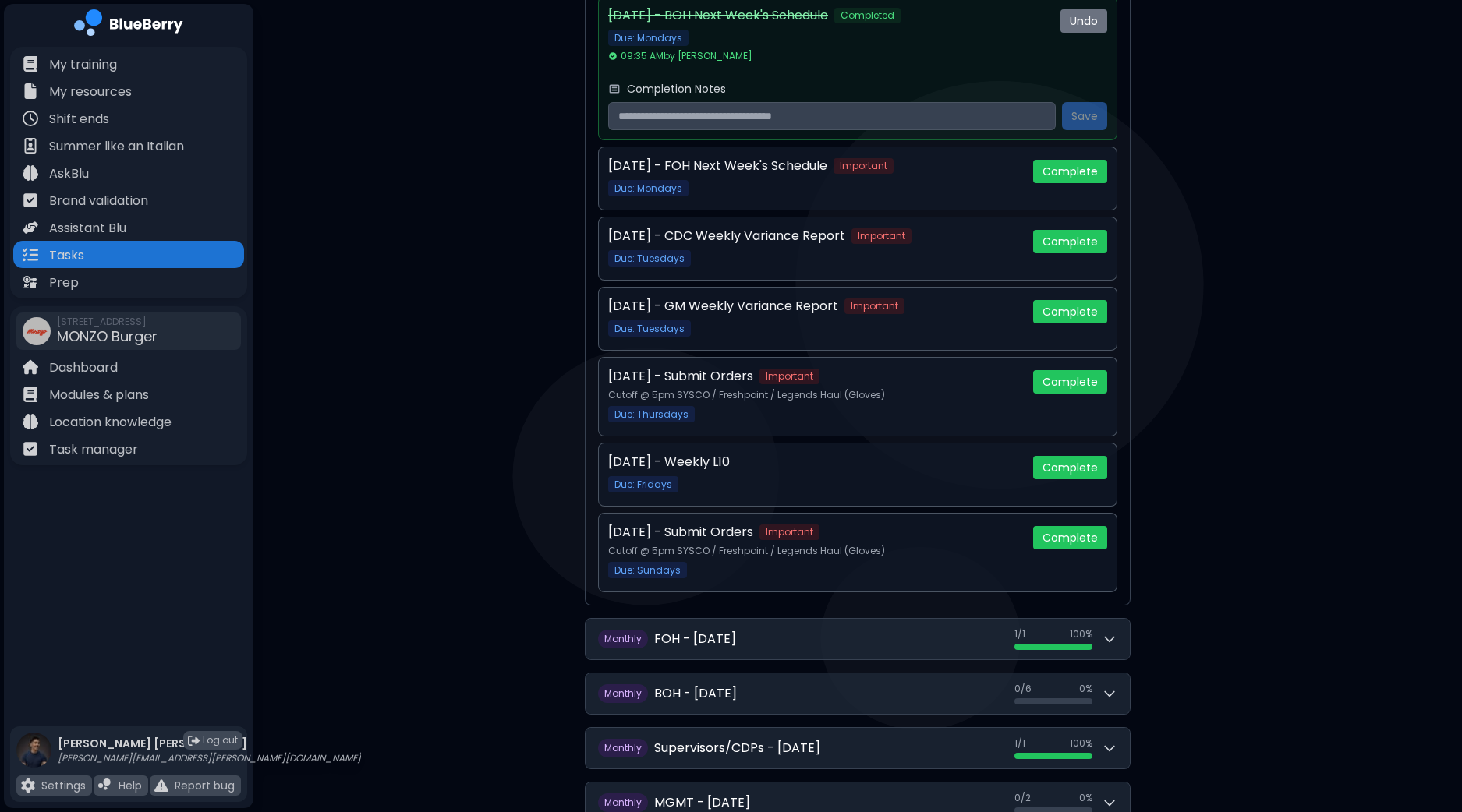
scroll to position [1472, 0]
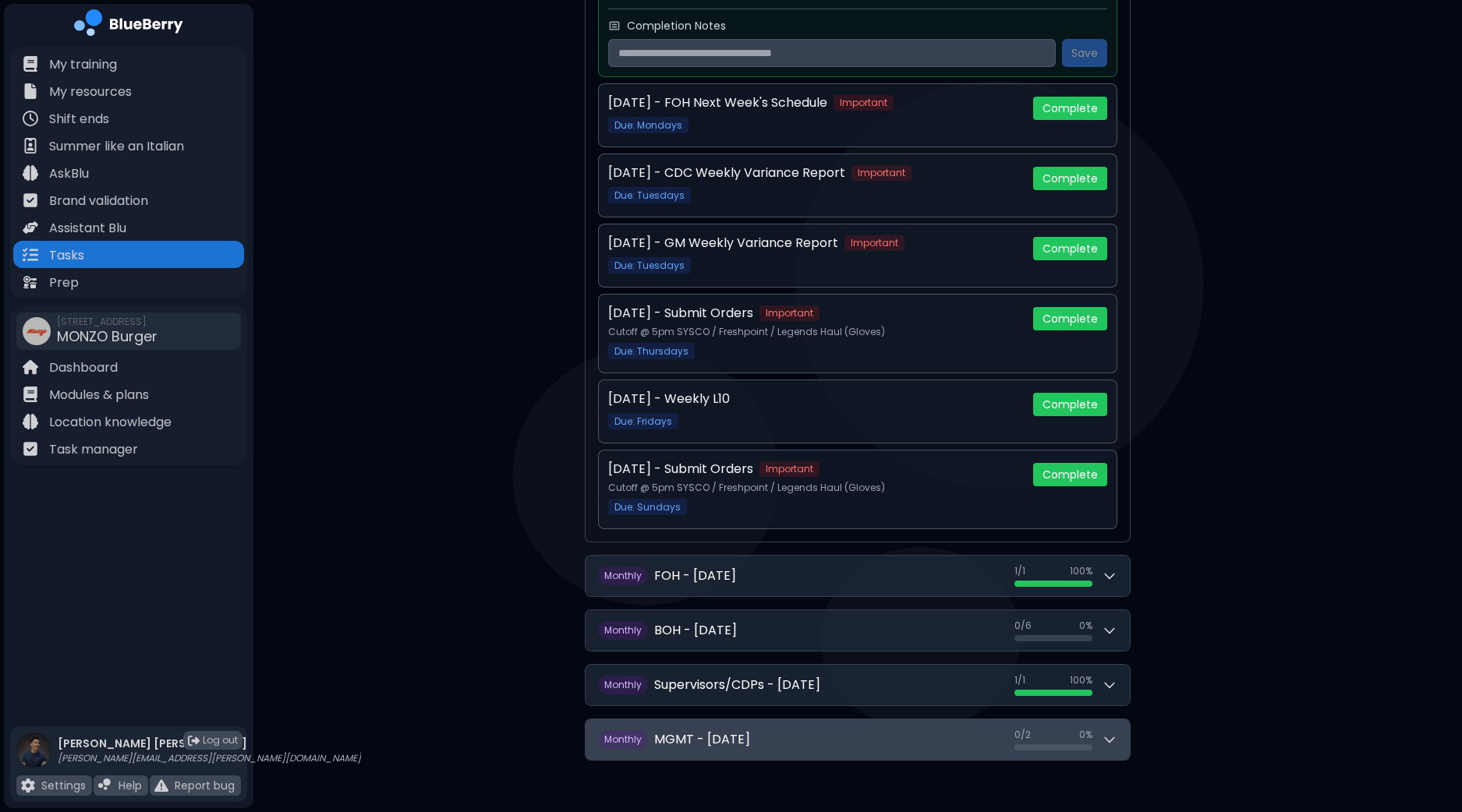
click at [1123, 727] on button "M onthly MGMT - [DATE] 0 / 2 0 / 2 0 %" at bounding box center [857, 739] width 544 height 40
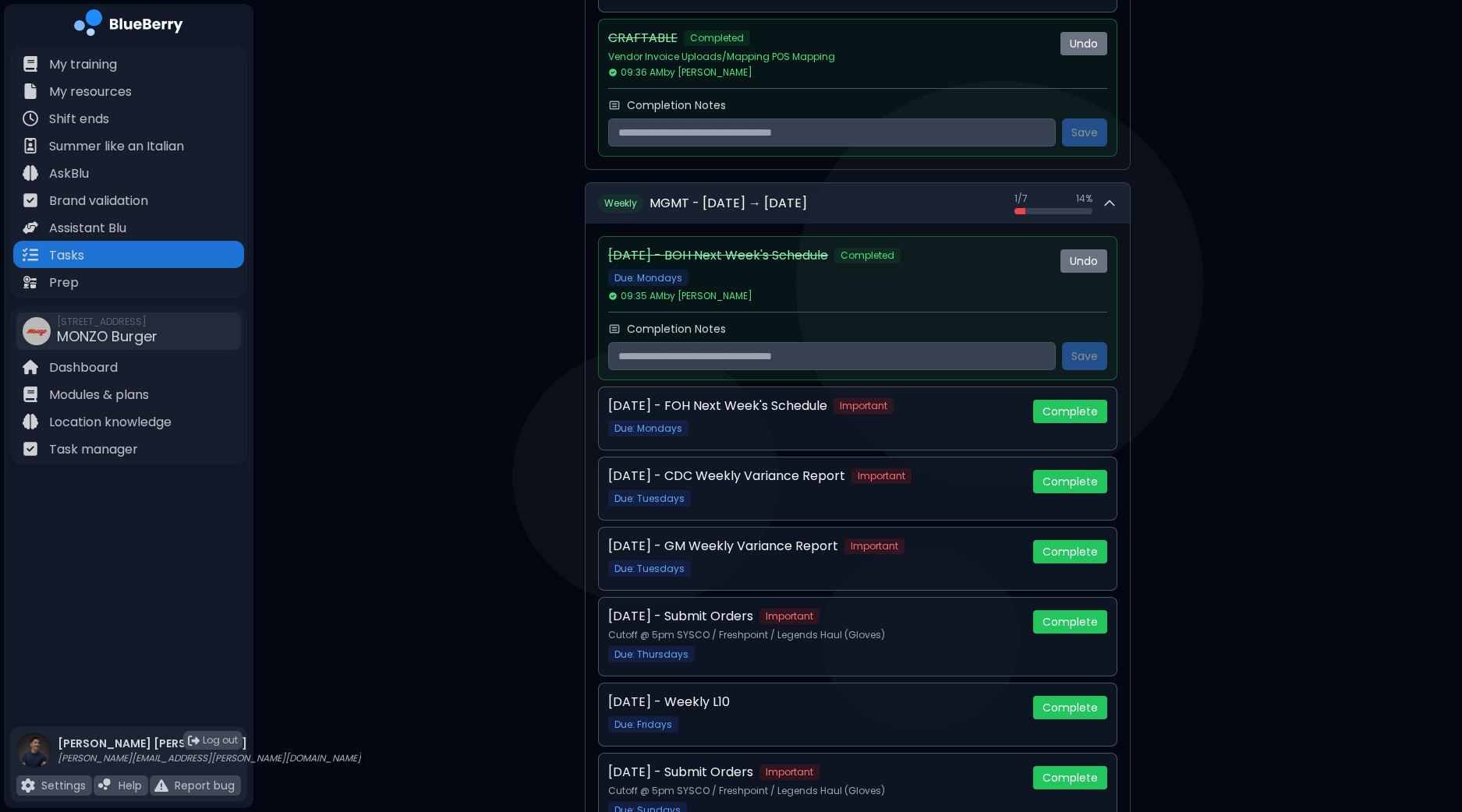
scroll to position [1165, 0]
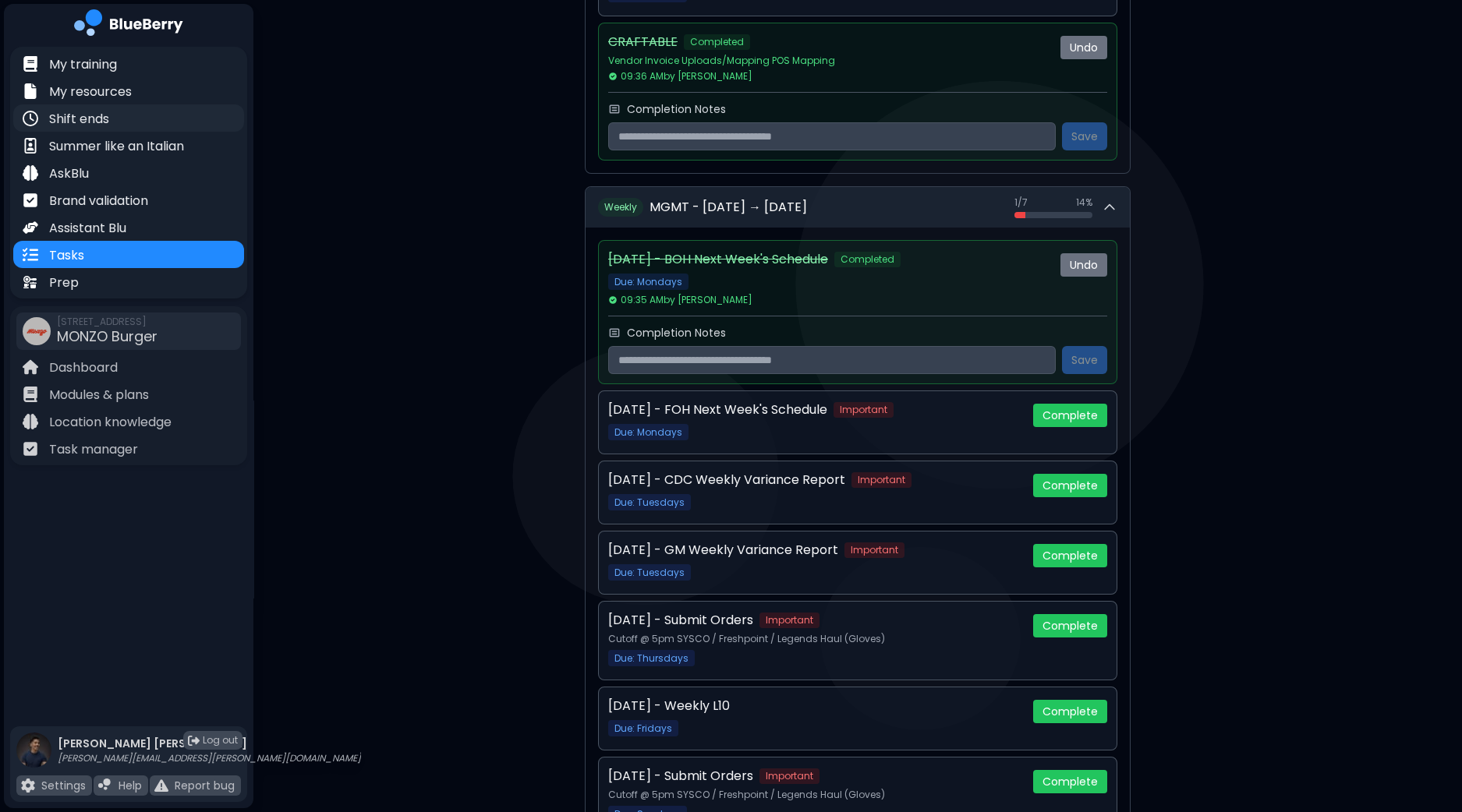
click at [87, 115] on p "Shift ends" at bounding box center [80, 119] width 60 height 18
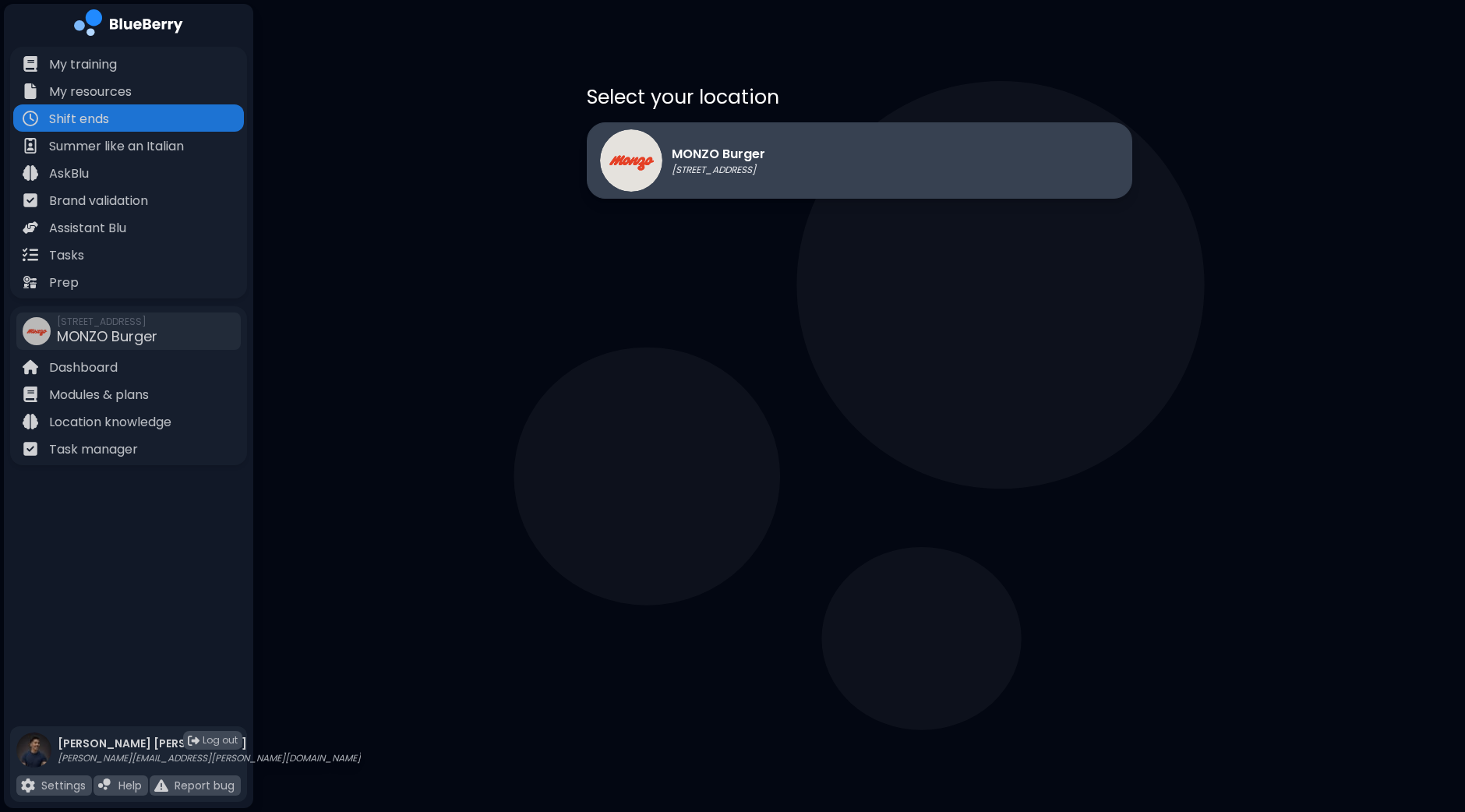
click at [805, 155] on div "MONZO Burger [STREET_ADDRESS]" at bounding box center [860, 160] width 546 height 76
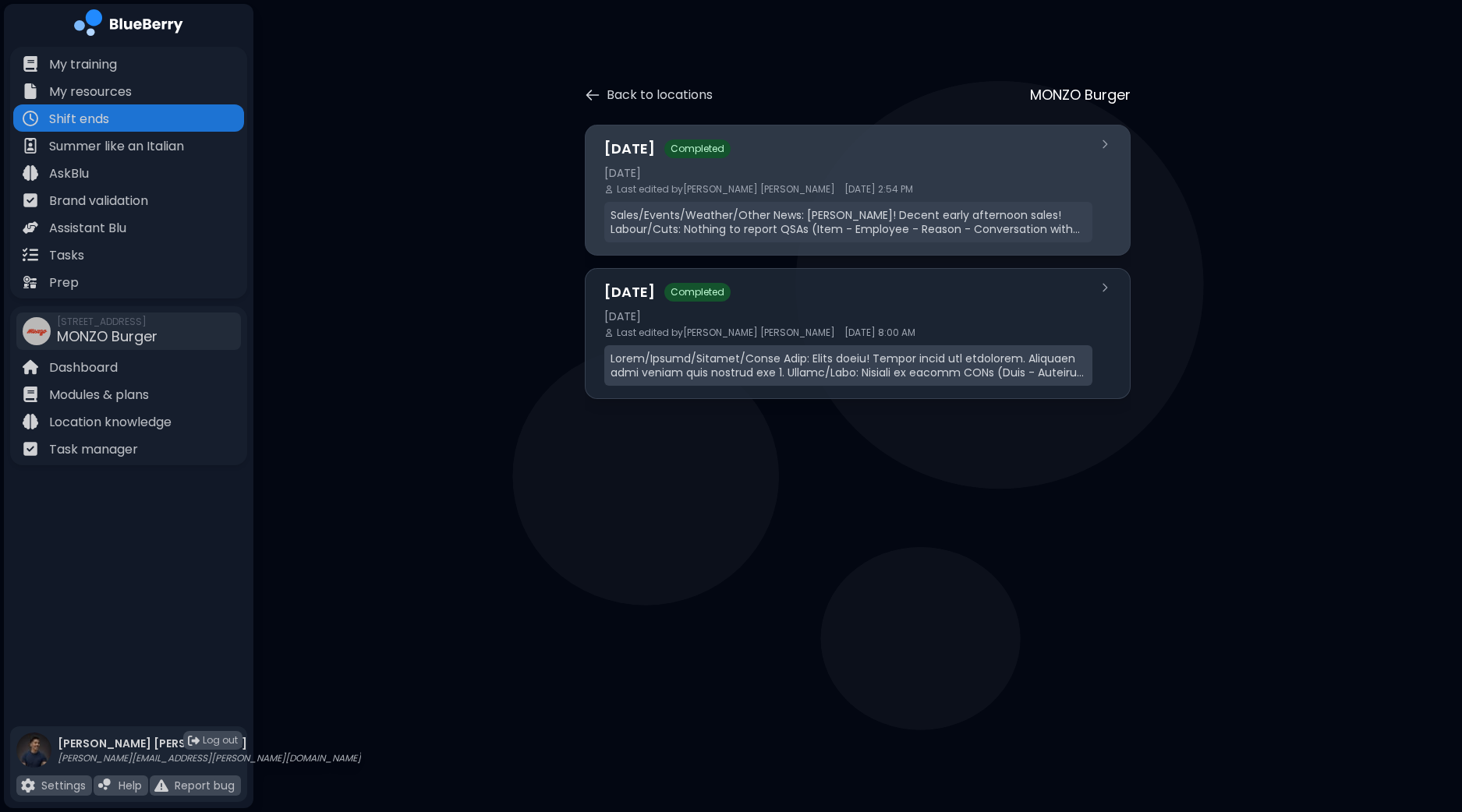
click at [790, 198] on div "[DATE] Completed [DATE] Last edited by [PERSON_NAME] [DATE] 2:54 PM Sales/Event…" at bounding box center [848, 190] width 488 height 105
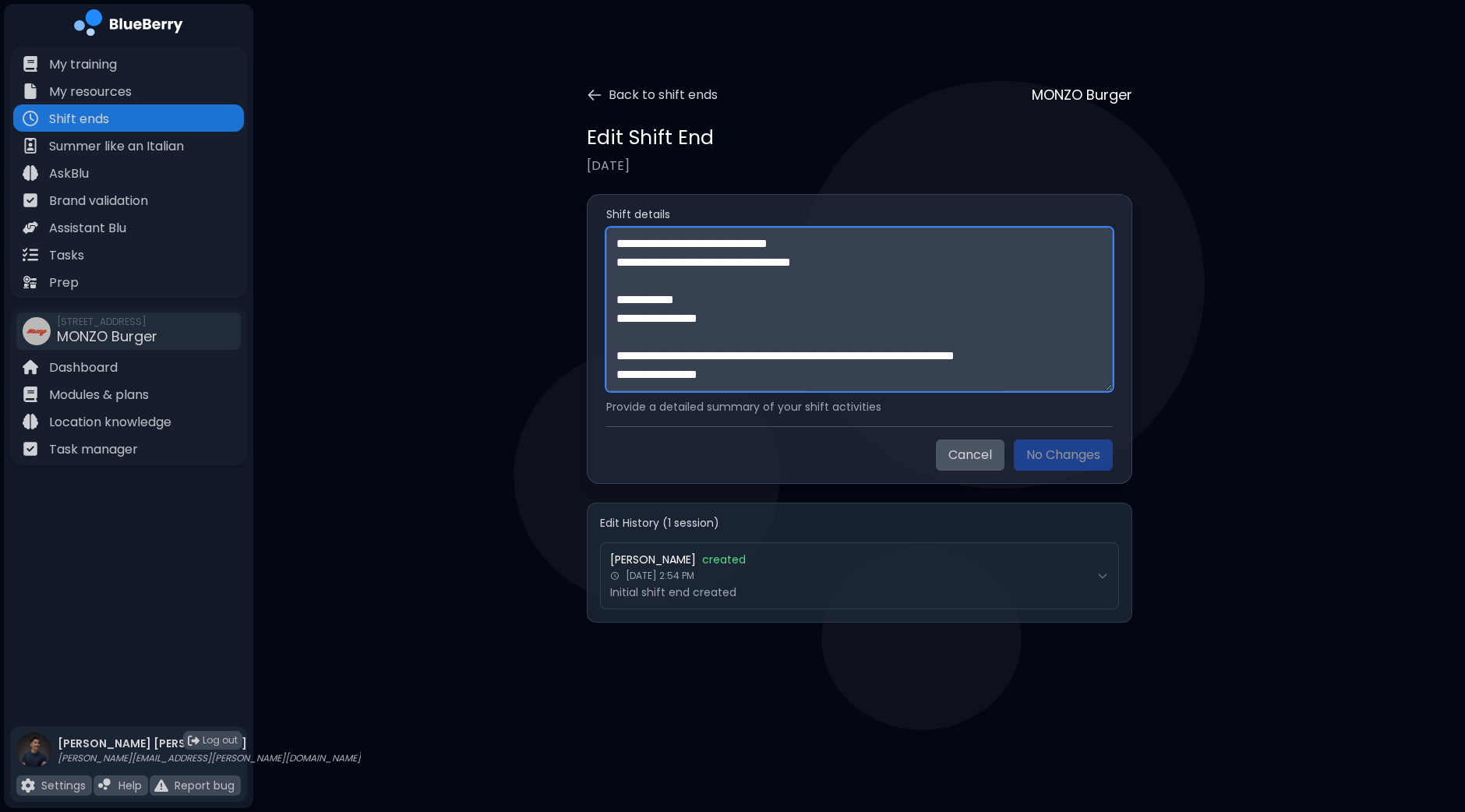
click at [806, 283] on textarea "**********" at bounding box center [859, 310] width 506 height 164
paste textarea "**********"
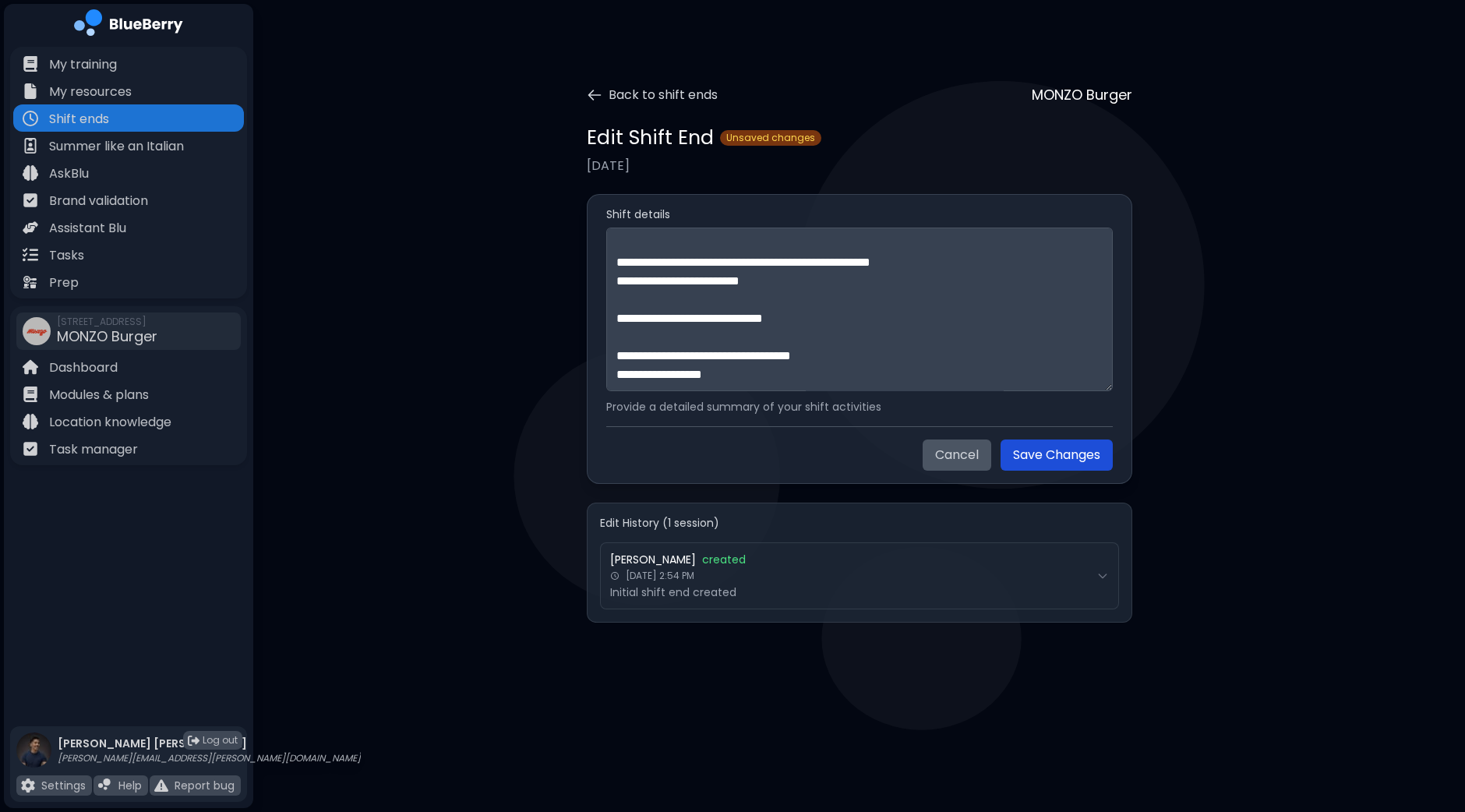
click at [1020, 450] on button "Save Changes" at bounding box center [1056, 455] width 112 height 31
type textarea "**********"
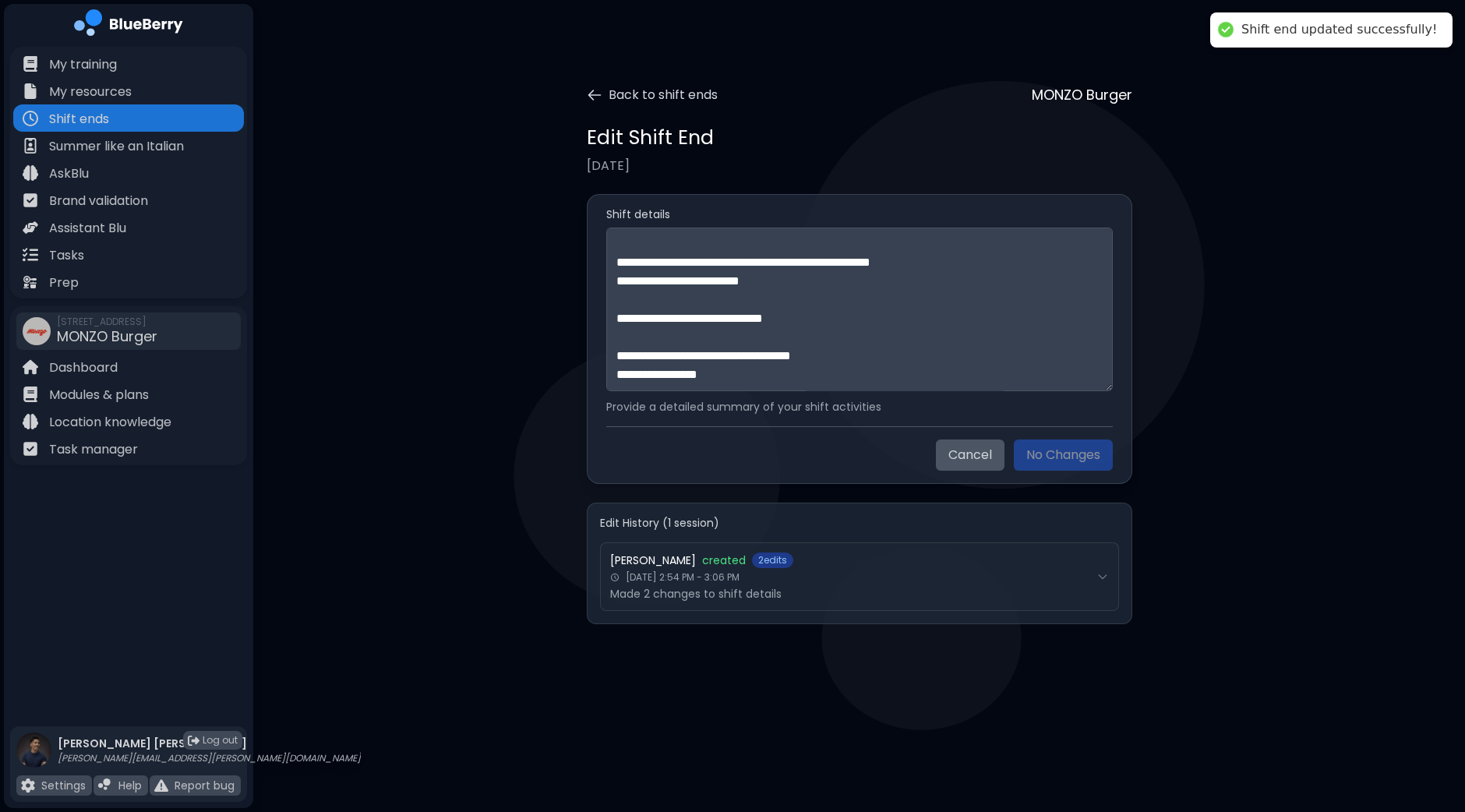
scroll to position [449, 0]
